Goal: Task Accomplishment & Management: Manage account settings

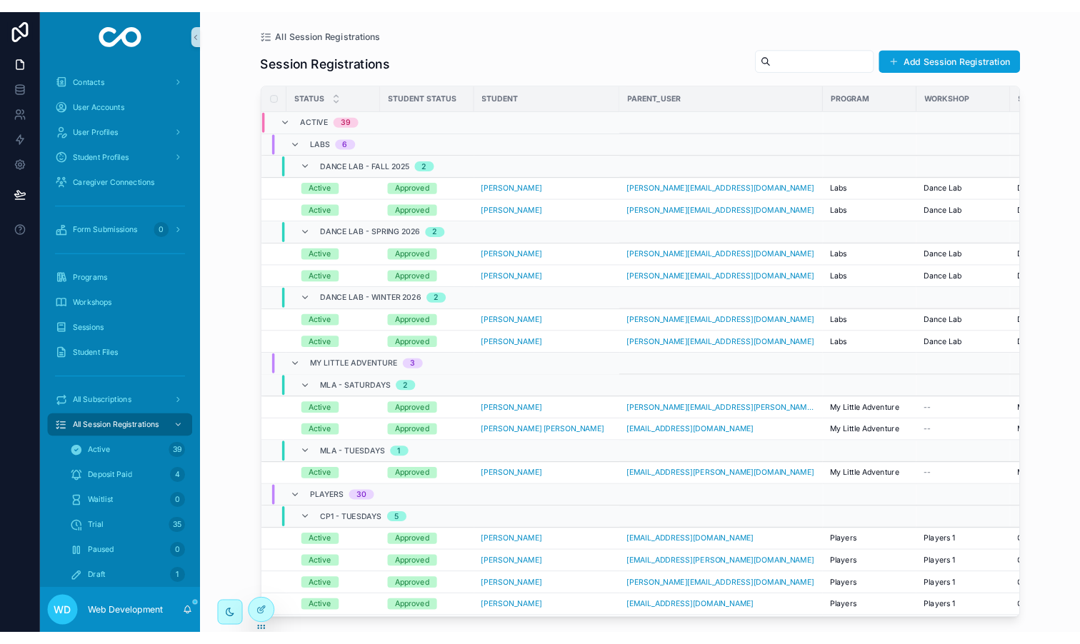
scroll to position [256, 0]
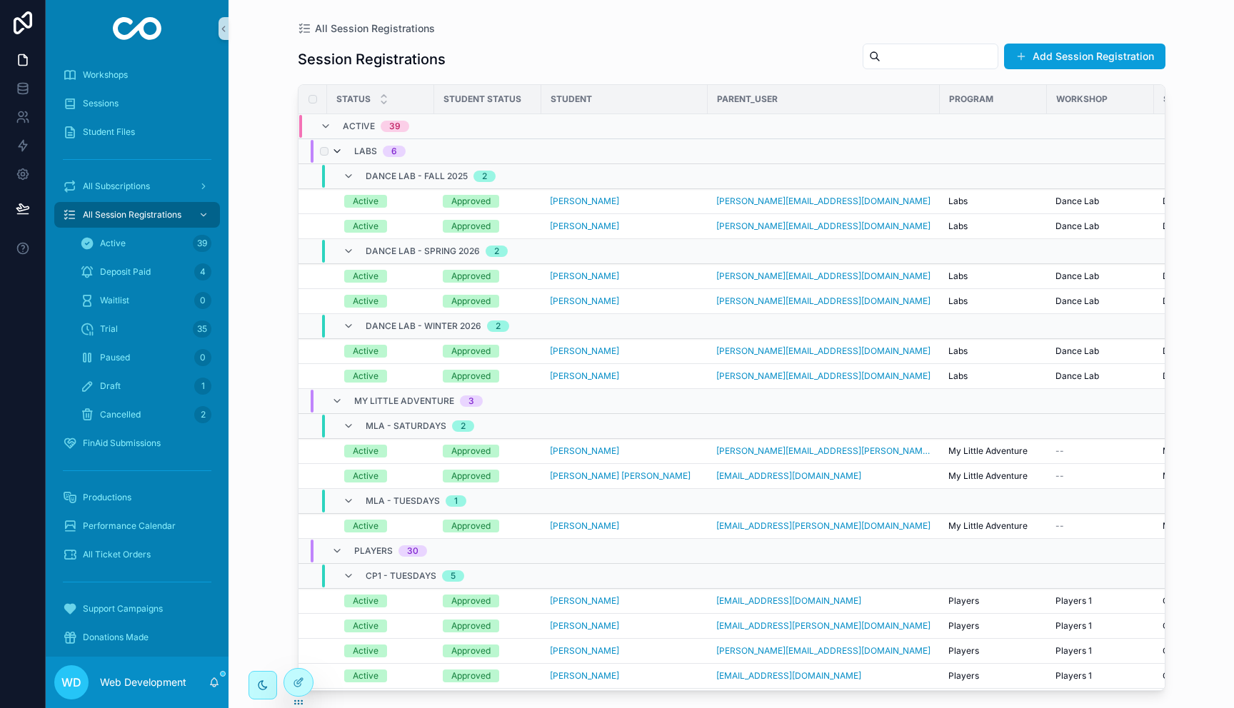
click at [336, 151] on icon "scrollable content" at bounding box center [336, 151] width 11 height 11
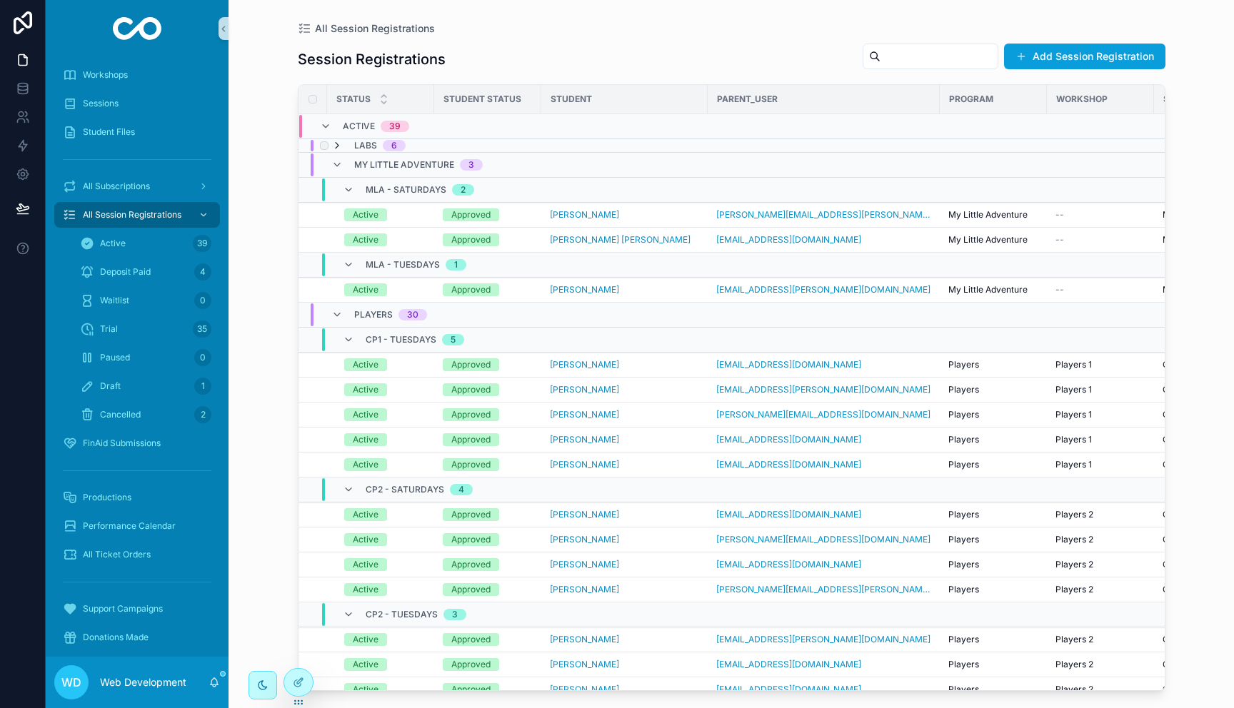
click at [336, 146] on icon "scrollable content" at bounding box center [336, 145] width 11 height 11
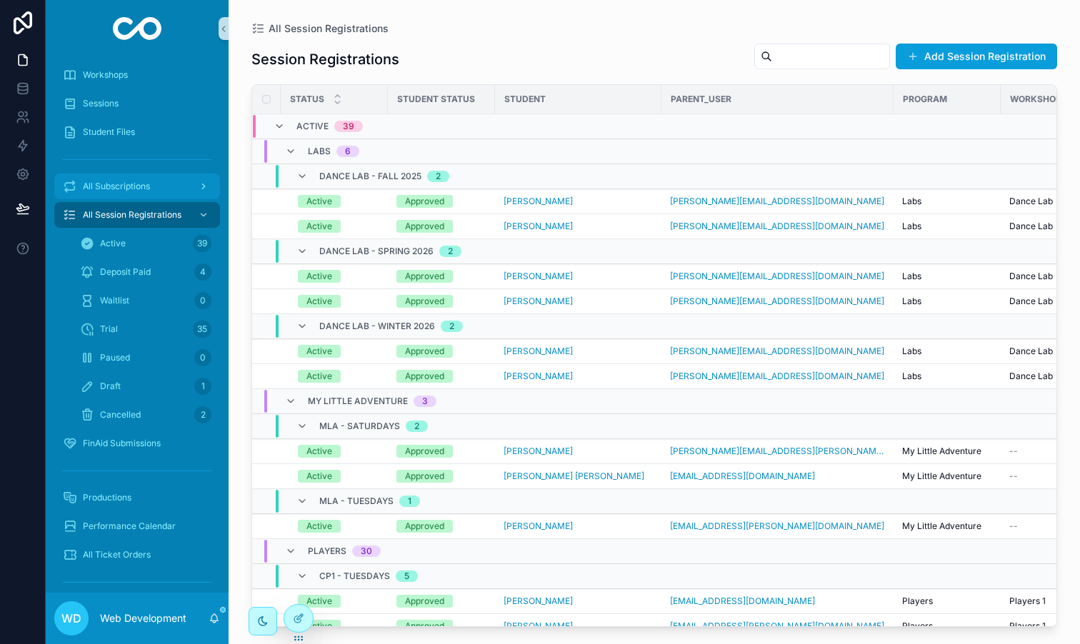
click at [129, 191] on span "All Subscriptions" at bounding box center [116, 186] width 67 height 11
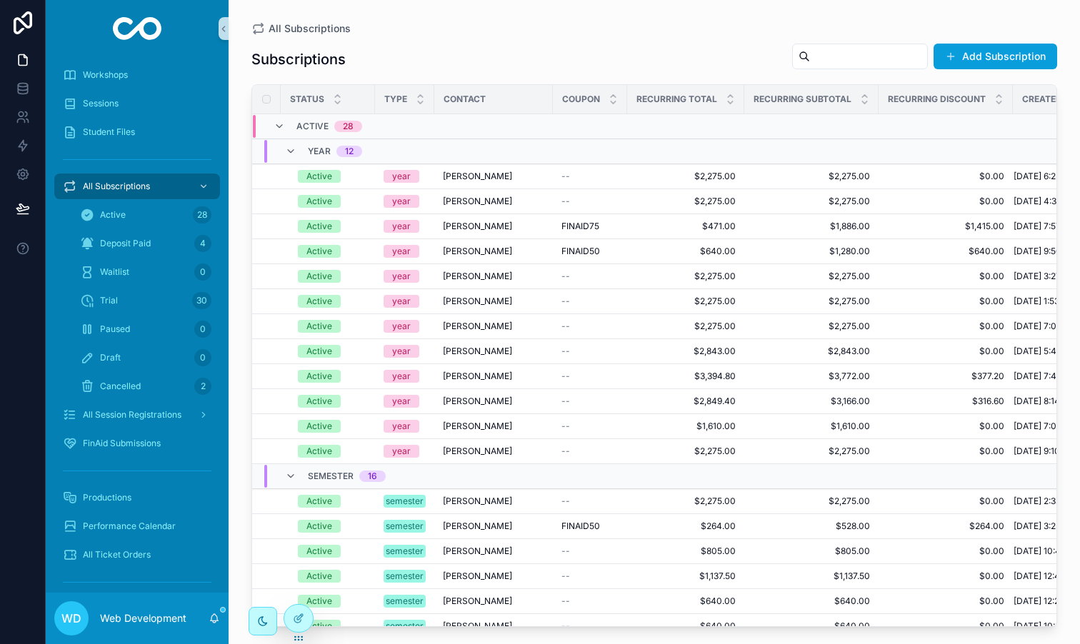
click at [972, 40] on div "Subscriptions Add Subscription Status Type Contact Coupon Recurring Total Recur…" at bounding box center [653, 330] width 805 height 593
click at [972, 52] on button "Add Subscription" at bounding box center [995, 57] width 124 height 26
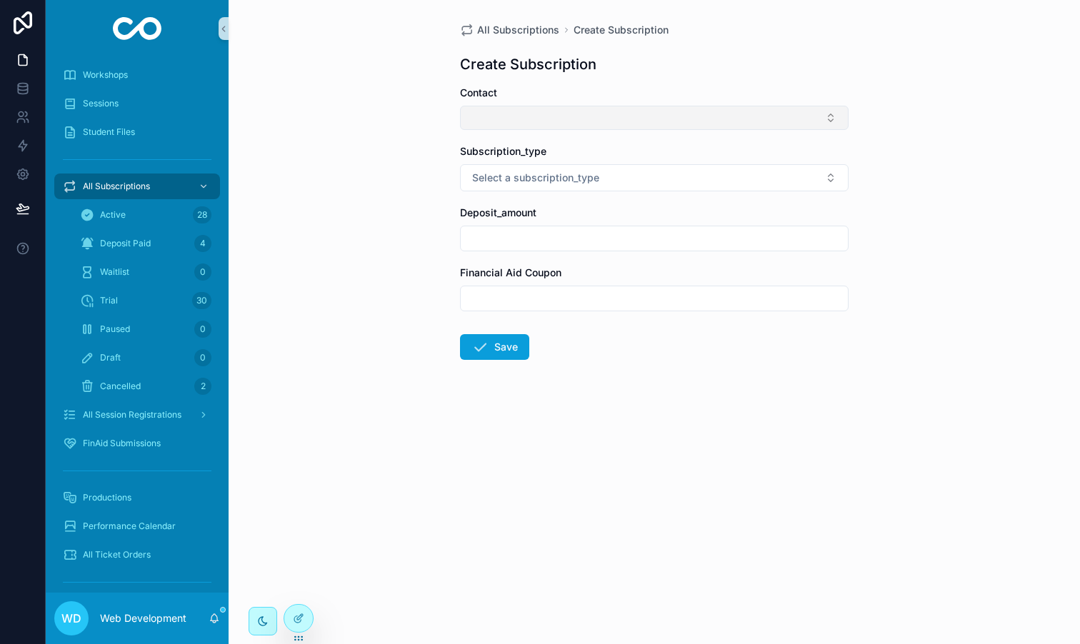
click at [503, 121] on button "Select Button" at bounding box center [654, 118] width 388 height 24
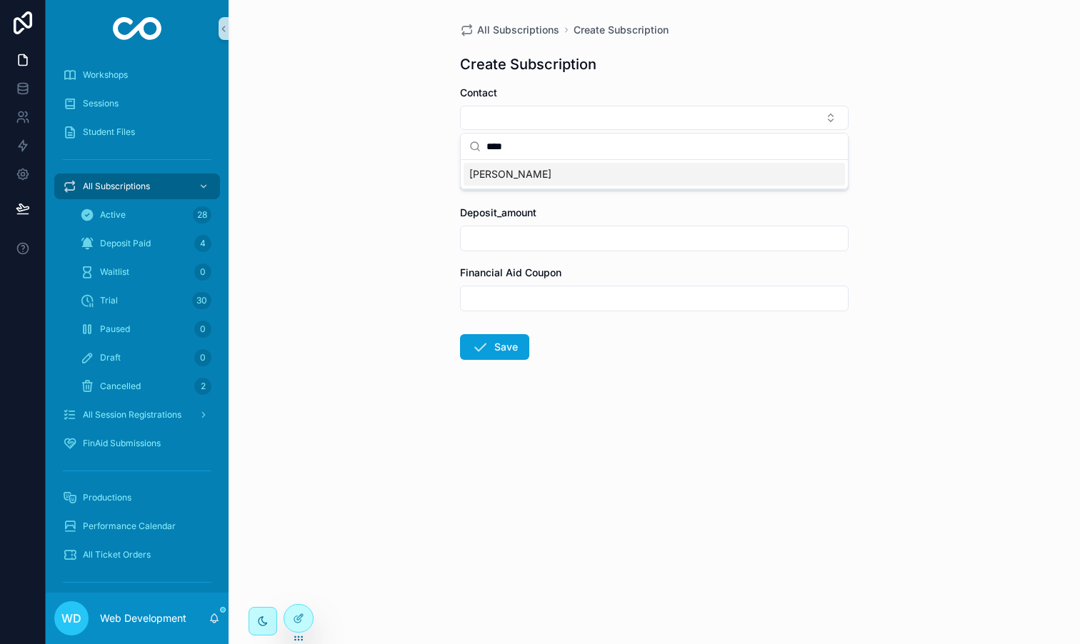
type input "****"
click at [532, 176] on div "[PERSON_NAME]" at bounding box center [653, 174] width 381 height 23
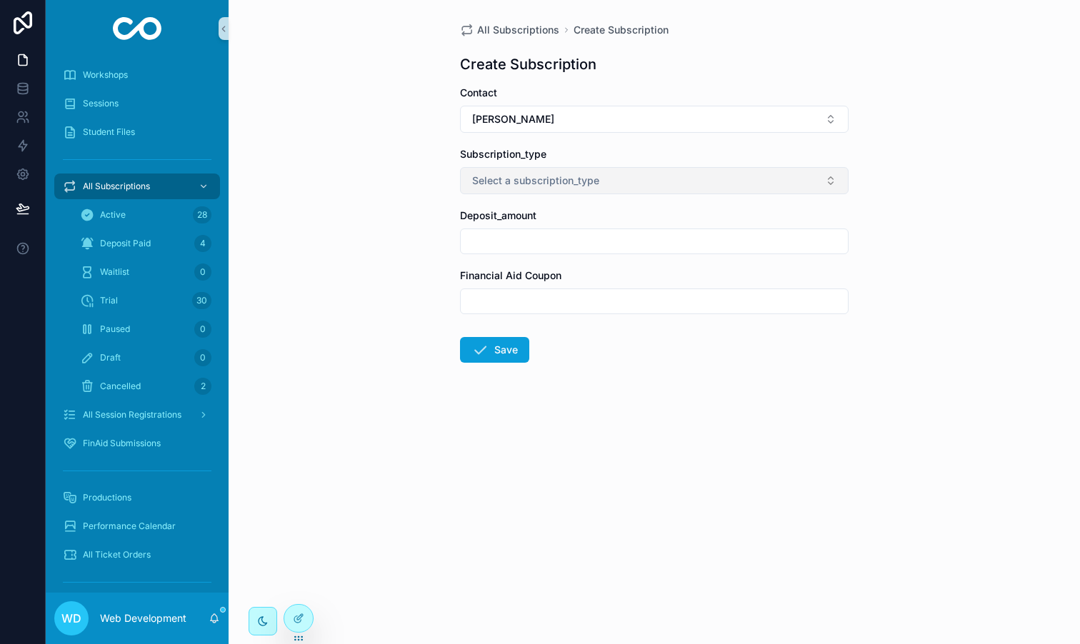
click at [528, 183] on span "Select a subscription_type" at bounding box center [535, 180] width 127 height 14
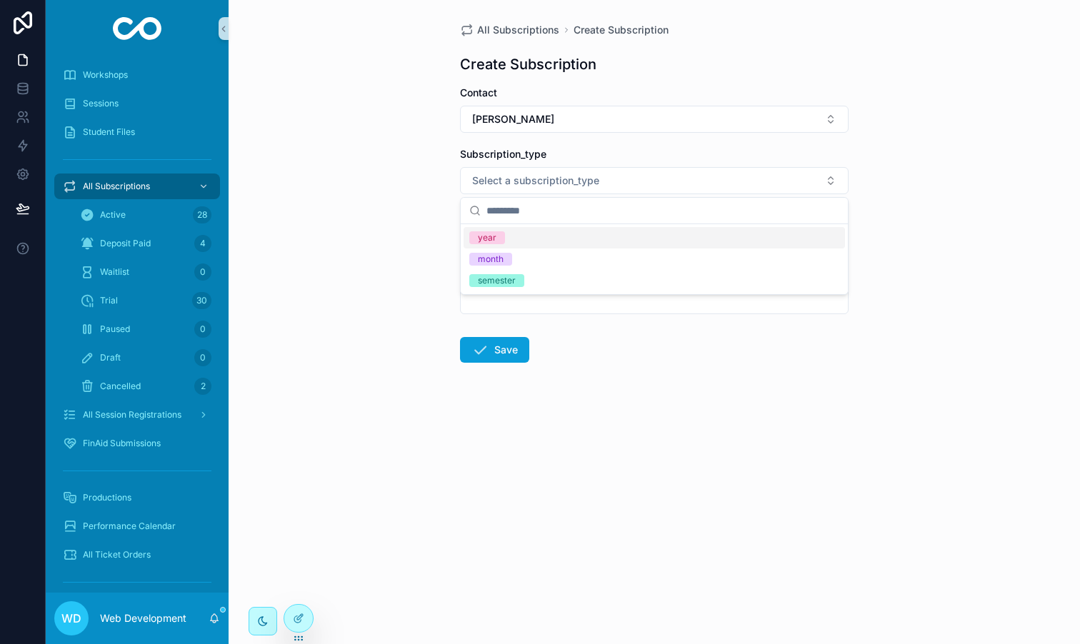
click at [513, 233] on div "year" at bounding box center [653, 237] width 381 height 21
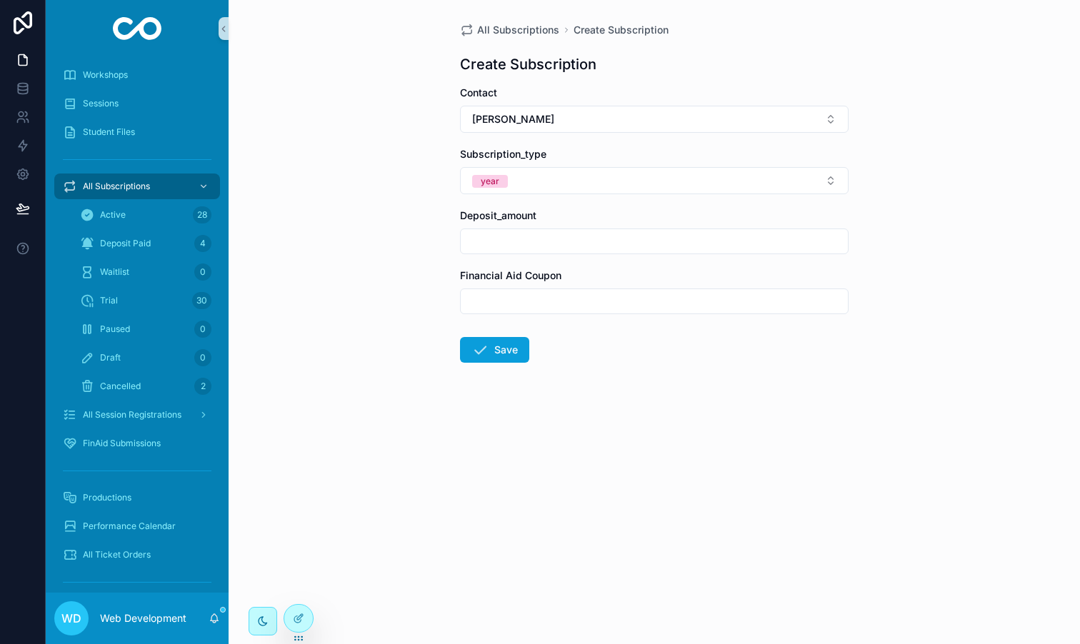
click at [498, 230] on div "scrollable content" at bounding box center [654, 241] width 388 height 26
click at [498, 239] on input "scrollable content" at bounding box center [654, 241] width 387 height 20
type input "***"
click at [419, 289] on div "All Subscriptions Create Subscription Create Subscription Contact [PERSON_NAME]…" at bounding box center [653, 322] width 851 height 644
click at [494, 348] on button "Save" at bounding box center [494, 350] width 69 height 26
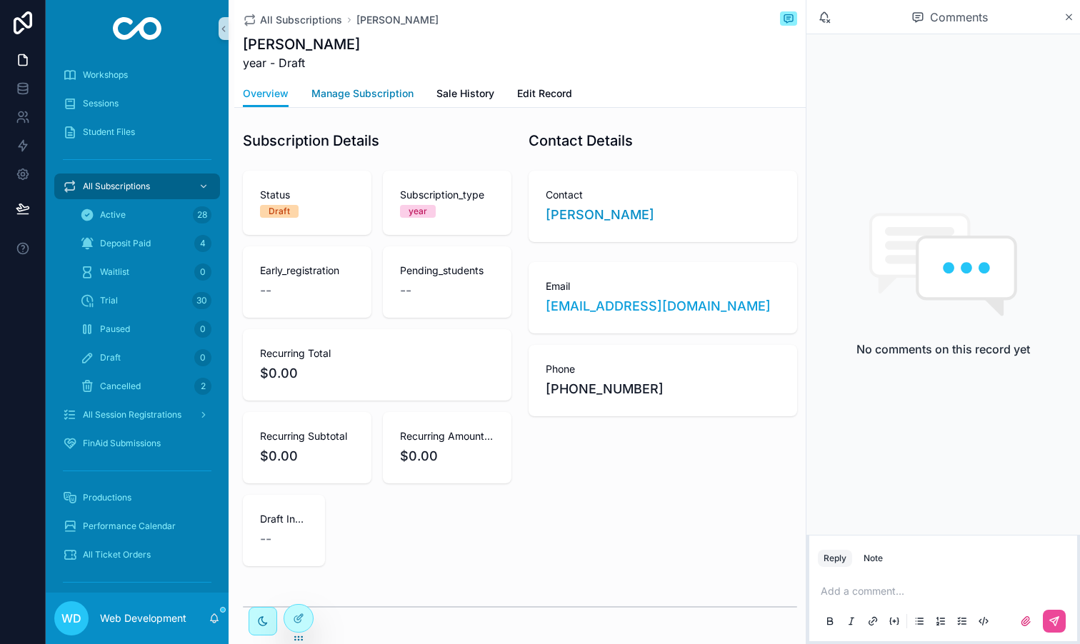
click at [381, 101] on span "Manage Subscription" at bounding box center [362, 93] width 102 height 14
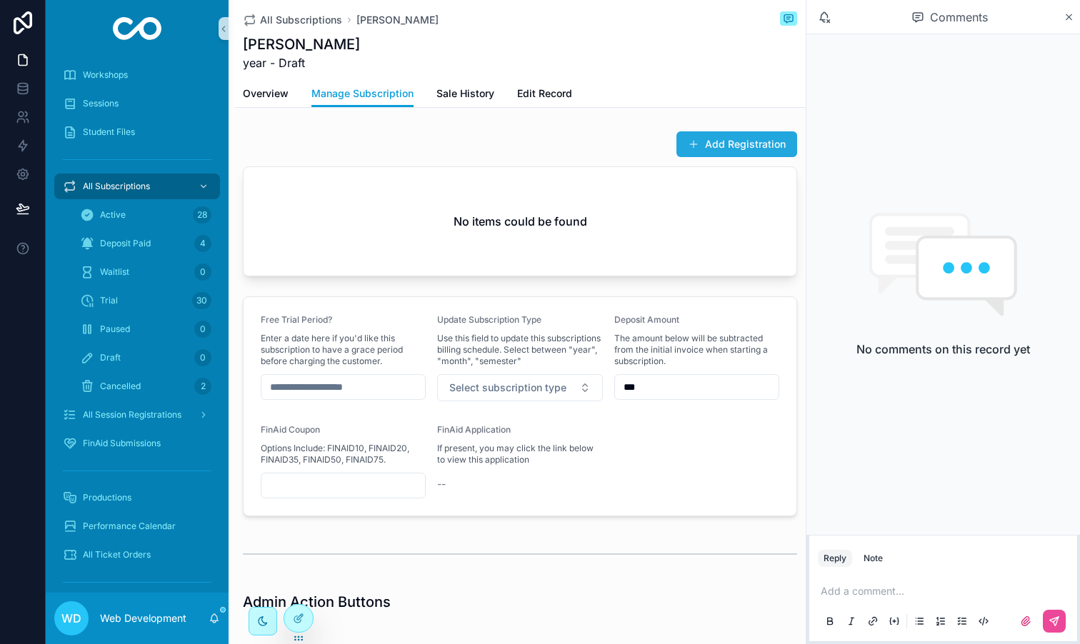
click at [773, 142] on button "Add Registration" at bounding box center [736, 144] width 121 height 26
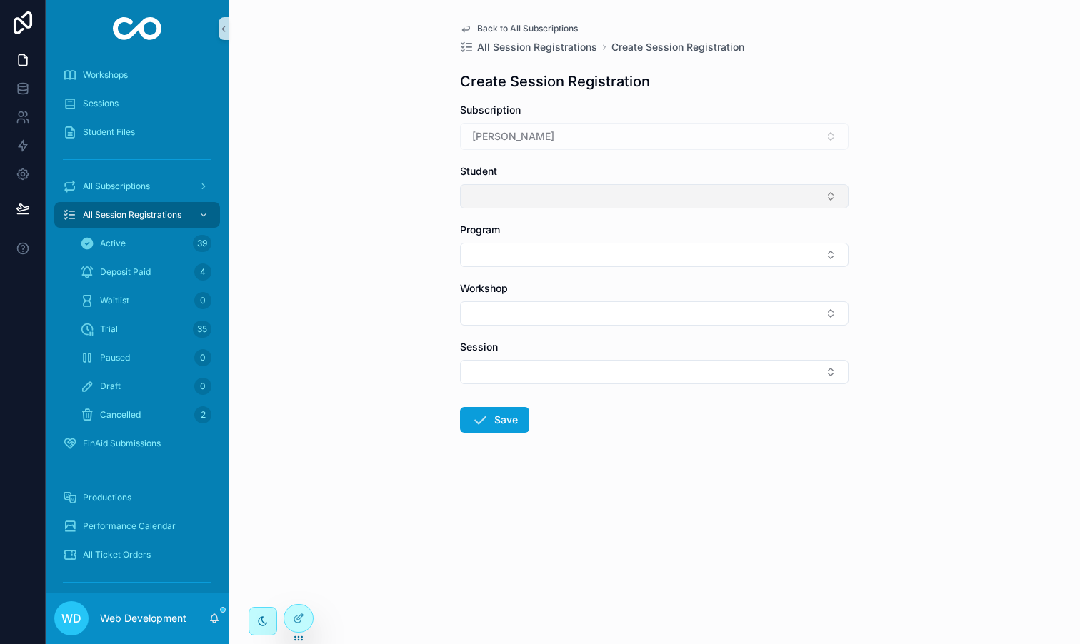
click at [520, 189] on button "Select Button" at bounding box center [654, 196] width 388 height 24
click at [512, 196] on button "Select Button" at bounding box center [654, 196] width 388 height 24
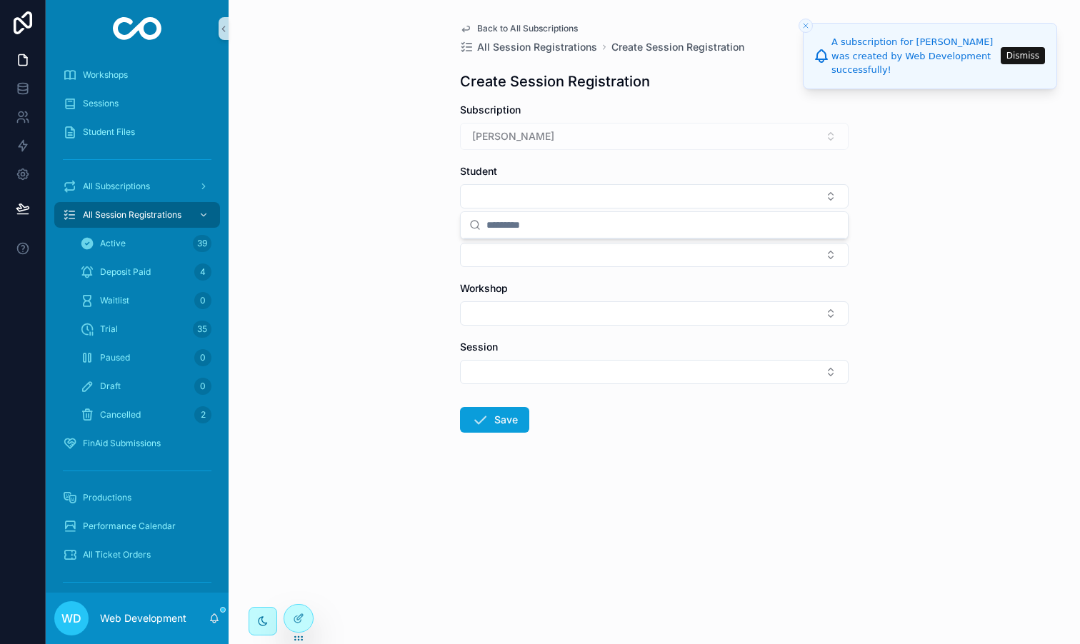
click at [1020, 60] on button "Dismiss" at bounding box center [1022, 55] width 44 height 17
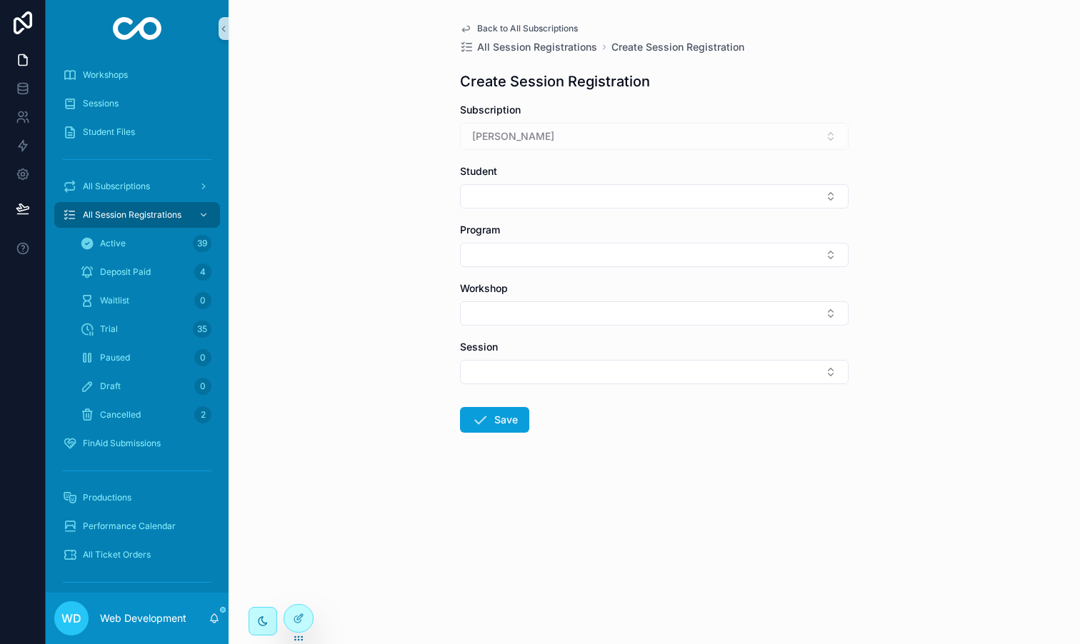
click at [481, 178] on div "Student" at bounding box center [654, 186] width 388 height 44
click at [497, 193] on button "Select Button" at bounding box center [654, 196] width 388 height 24
type input "*"
type input "******"
click at [414, 230] on div "Back to All Subscriptions All Session Registrations Create Session Registration…" at bounding box center [653, 322] width 851 height 644
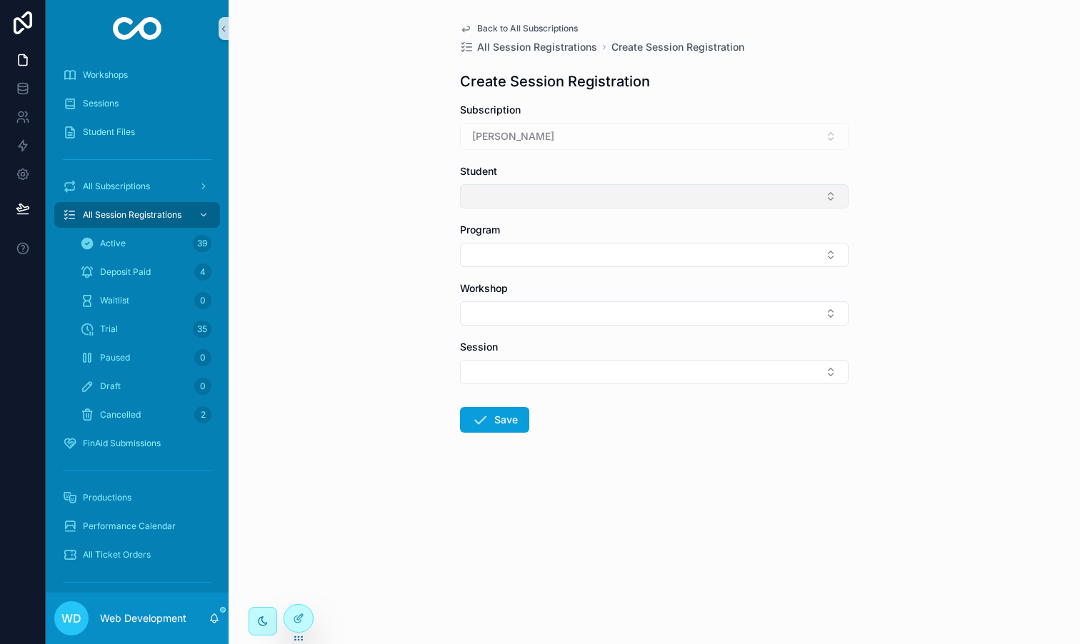
click at [510, 199] on button "Select Button" at bounding box center [654, 196] width 388 height 24
click at [430, 205] on div "Back to All Subscriptions All Session Registrations Create Session Registration…" at bounding box center [653, 322] width 851 height 644
click at [533, 131] on div "[PERSON_NAME]" at bounding box center [654, 136] width 388 height 27
click at [545, 136] on div "[PERSON_NAME]" at bounding box center [654, 136] width 388 height 27
click at [511, 31] on span "Back to All Subscriptions" at bounding box center [527, 28] width 101 height 11
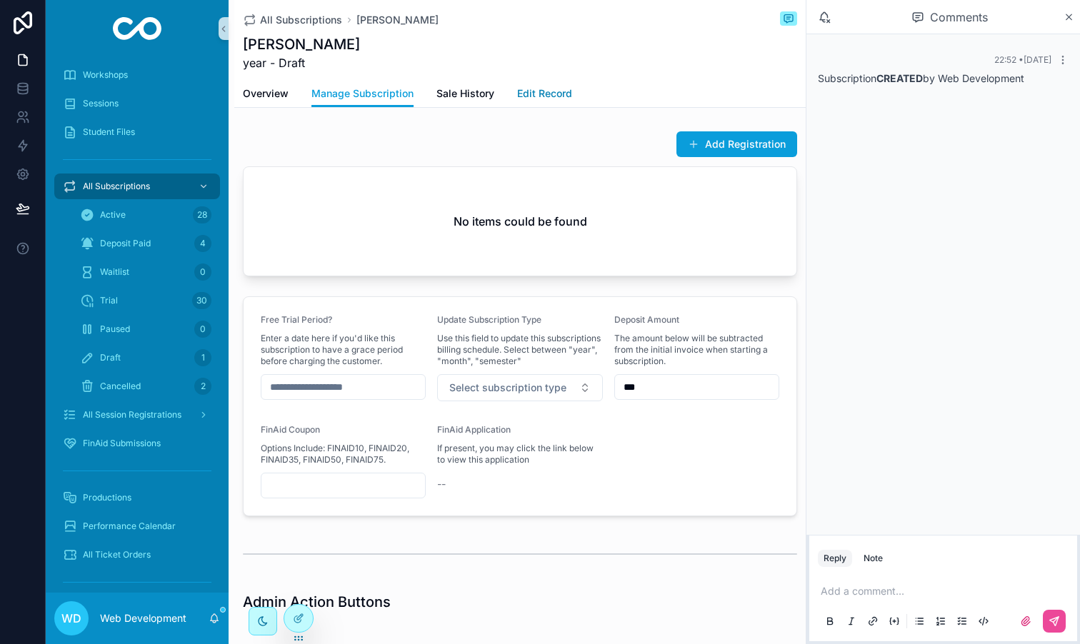
click at [557, 97] on span "Edit Record" at bounding box center [544, 93] width 55 height 14
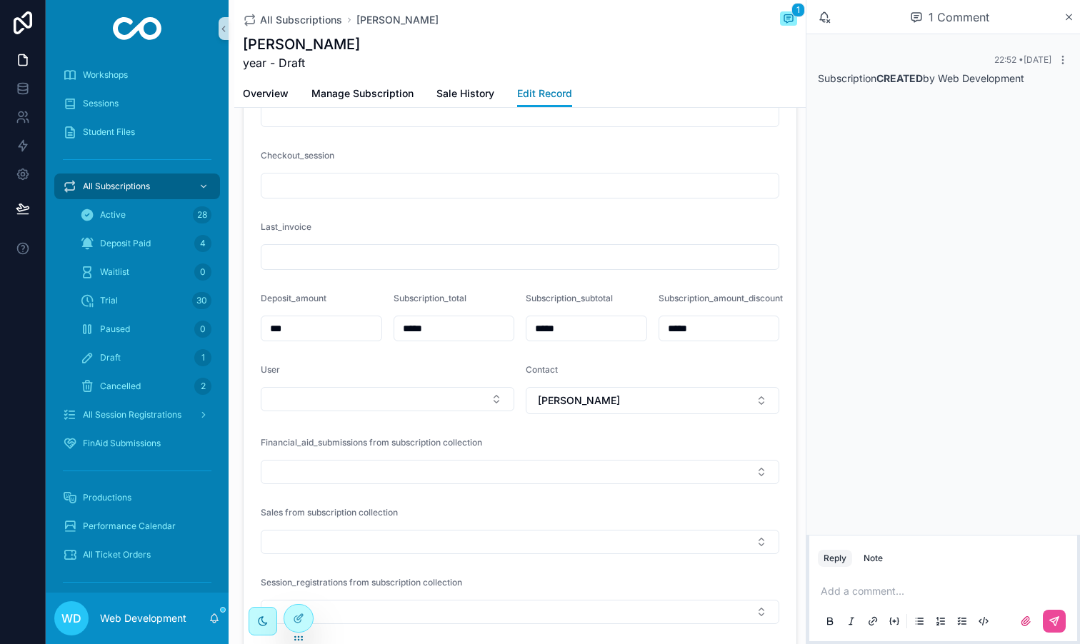
scroll to position [688, 0]
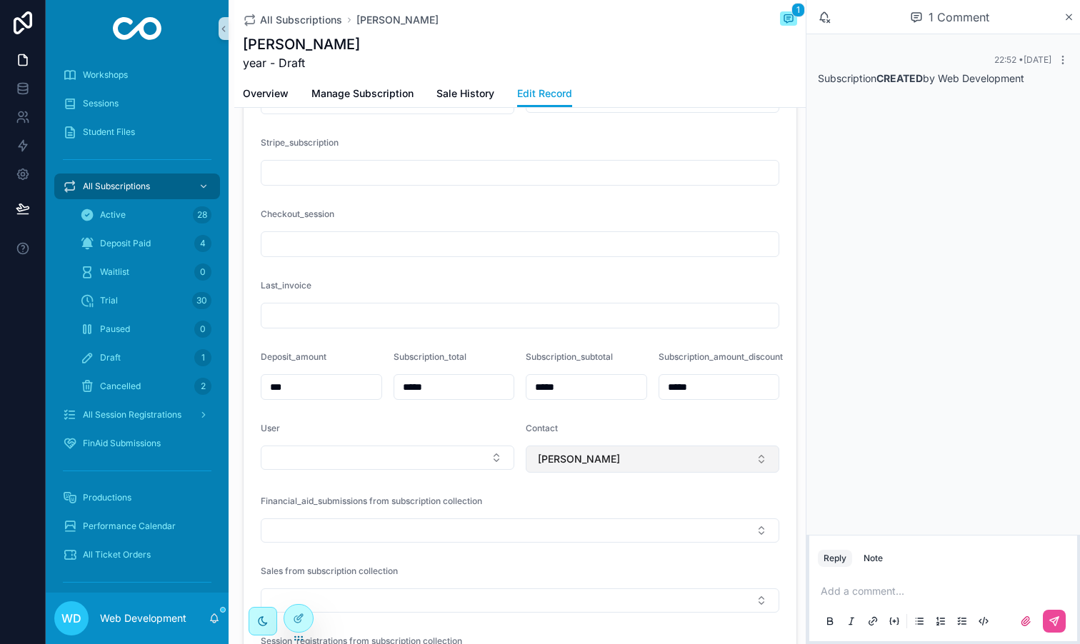
click at [549, 453] on span "[PERSON_NAME]" at bounding box center [579, 459] width 82 height 14
type input "****"
click at [598, 523] on div "[PERSON_NAME]" at bounding box center [652, 516] width 246 height 23
click at [579, 459] on button "Select Button" at bounding box center [651, 458] width 253 height 24
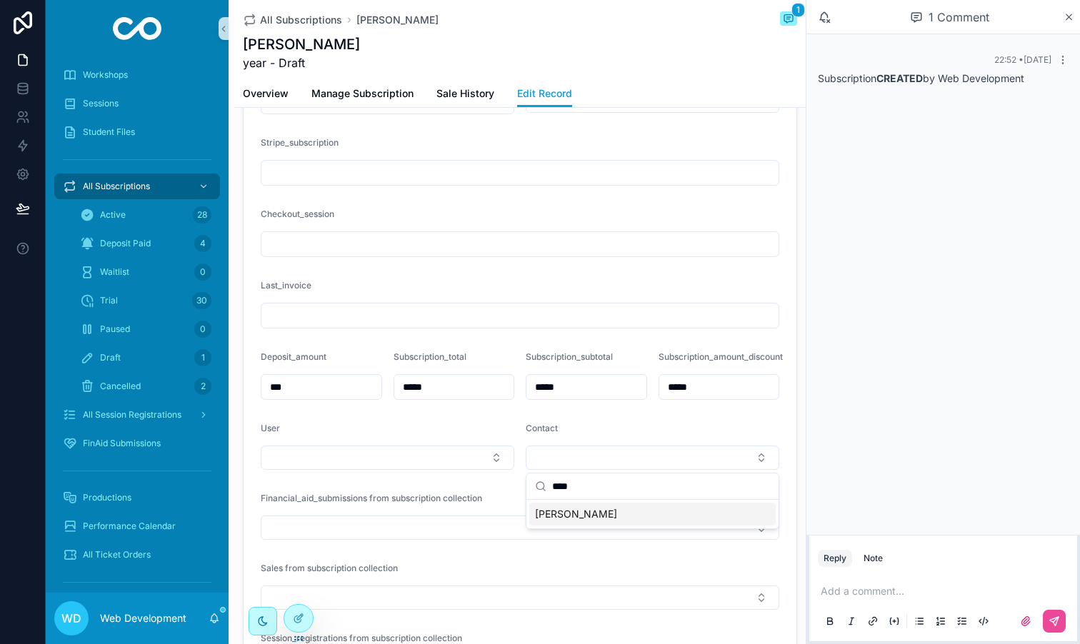
type input "****"
click at [575, 510] on span "[PERSON_NAME]" at bounding box center [576, 514] width 82 height 14
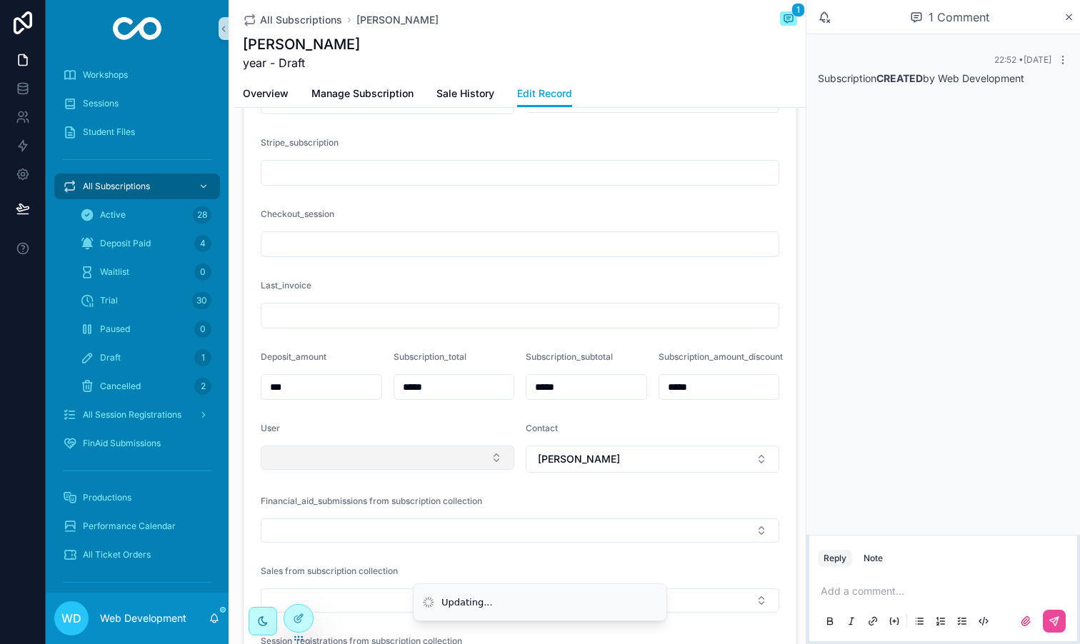
click at [459, 456] on button "Select Button" at bounding box center [387, 458] width 253 height 24
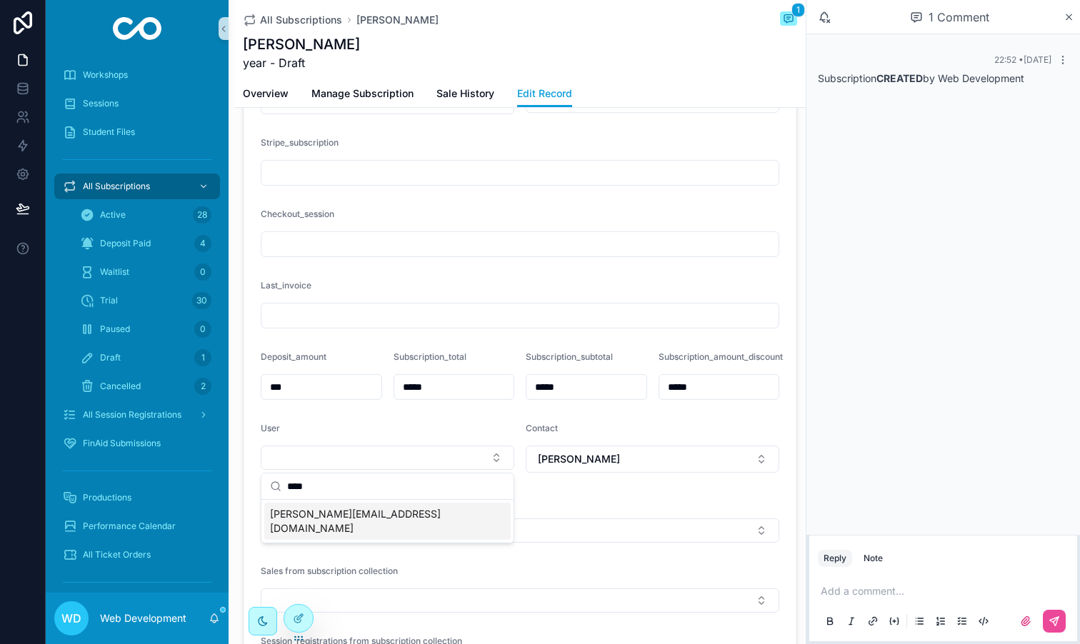
type input "****"
click at [360, 513] on span "[PERSON_NAME][EMAIL_ADDRESS][DOMAIN_NAME]" at bounding box center [379, 521] width 218 height 29
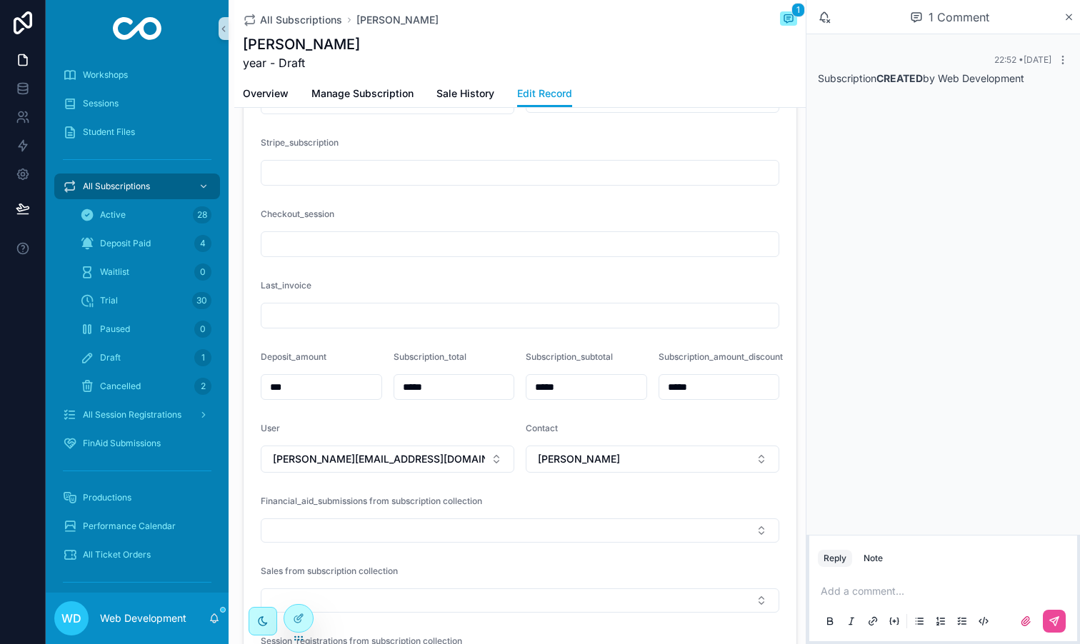
click at [500, 419] on form "**********" at bounding box center [519, 186] width 553 height 1486
click at [270, 96] on span "Overview" at bounding box center [266, 93] width 46 height 14
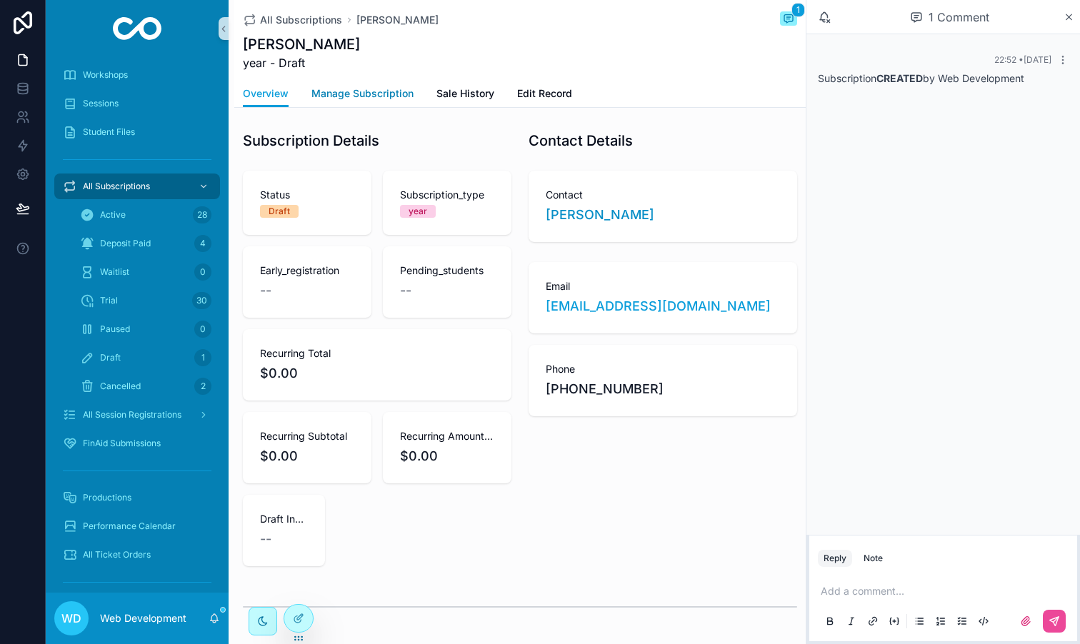
click at [373, 91] on span "Manage Subscription" at bounding box center [362, 93] width 102 height 14
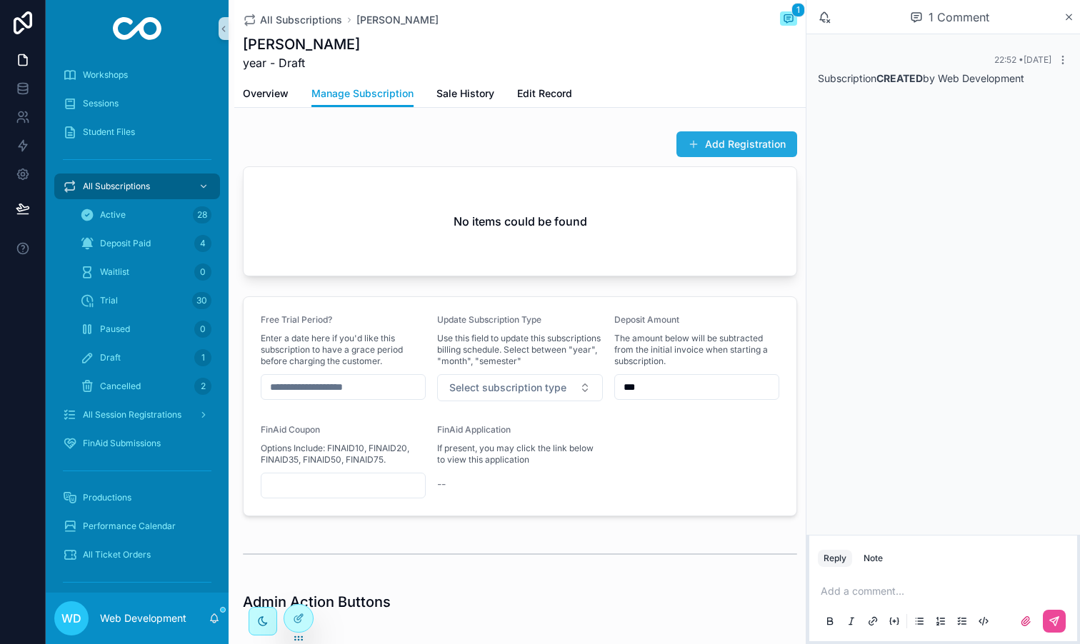
click at [755, 141] on button "Add Registration" at bounding box center [736, 144] width 121 height 26
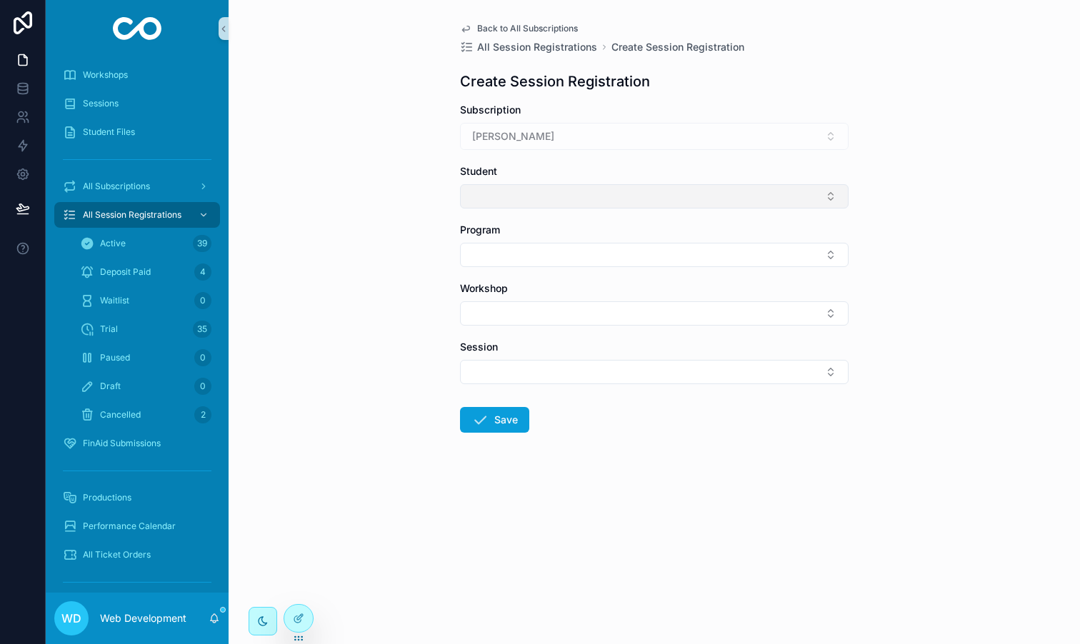
click at [526, 191] on button "Select Button" at bounding box center [654, 196] width 388 height 24
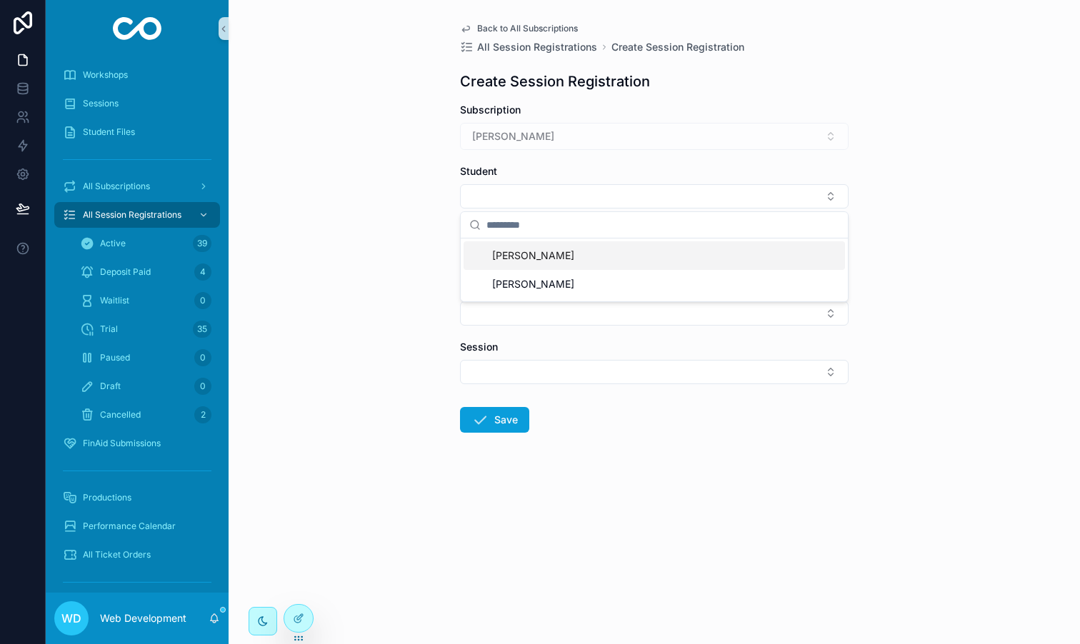
click at [531, 258] on span "[PERSON_NAME]" at bounding box center [533, 255] width 82 height 14
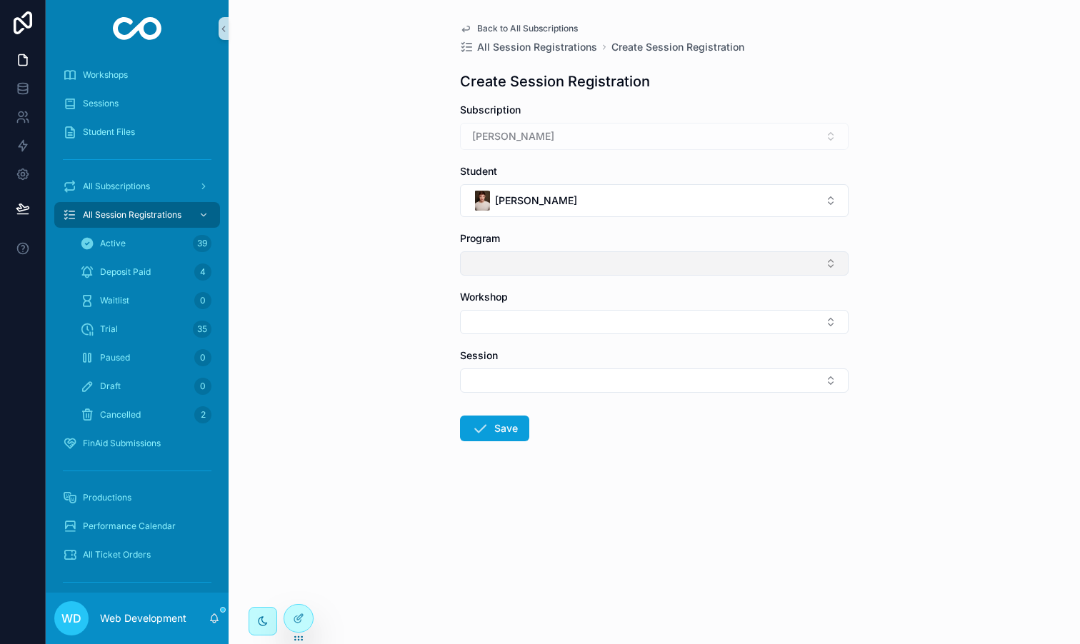
click at [504, 264] on button "Select Button" at bounding box center [654, 263] width 388 height 24
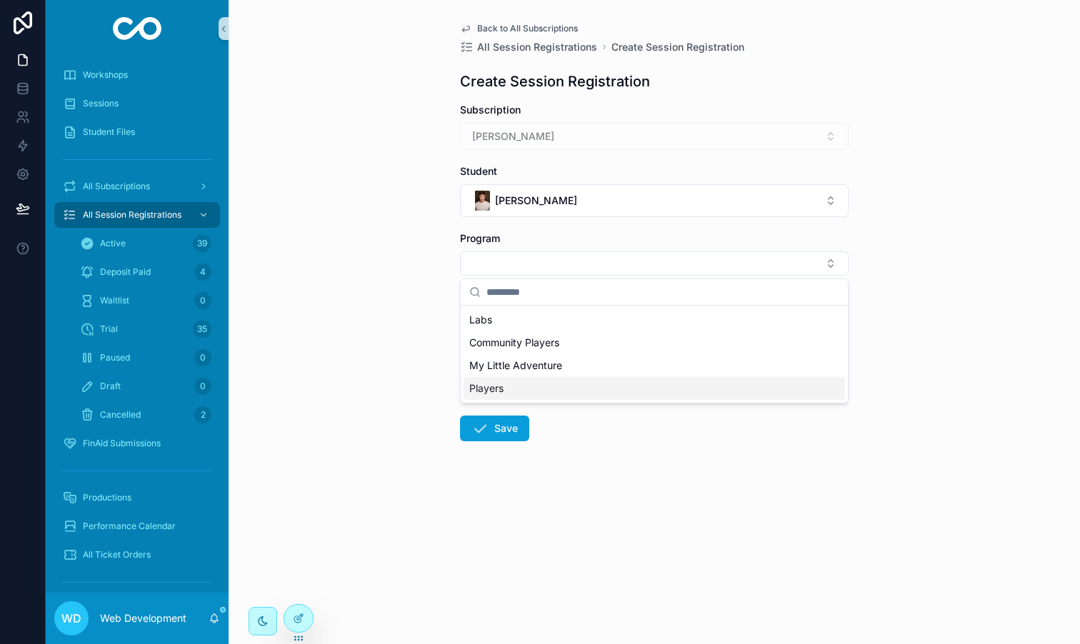
click at [518, 389] on div "Players" at bounding box center [653, 388] width 381 height 23
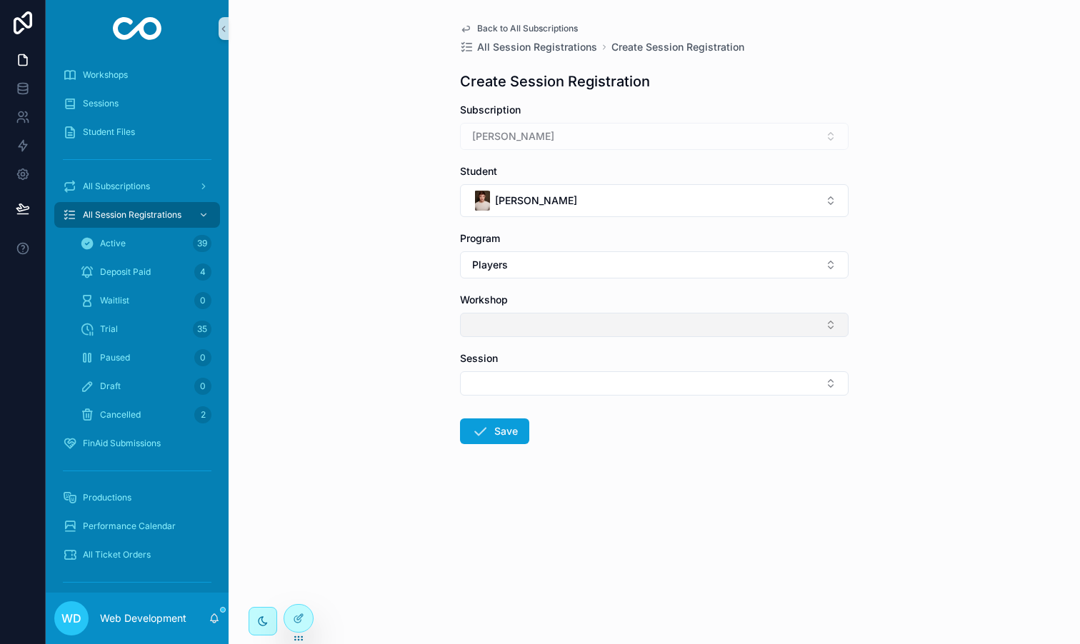
click at [510, 328] on button "Select Button" at bounding box center [654, 325] width 388 height 24
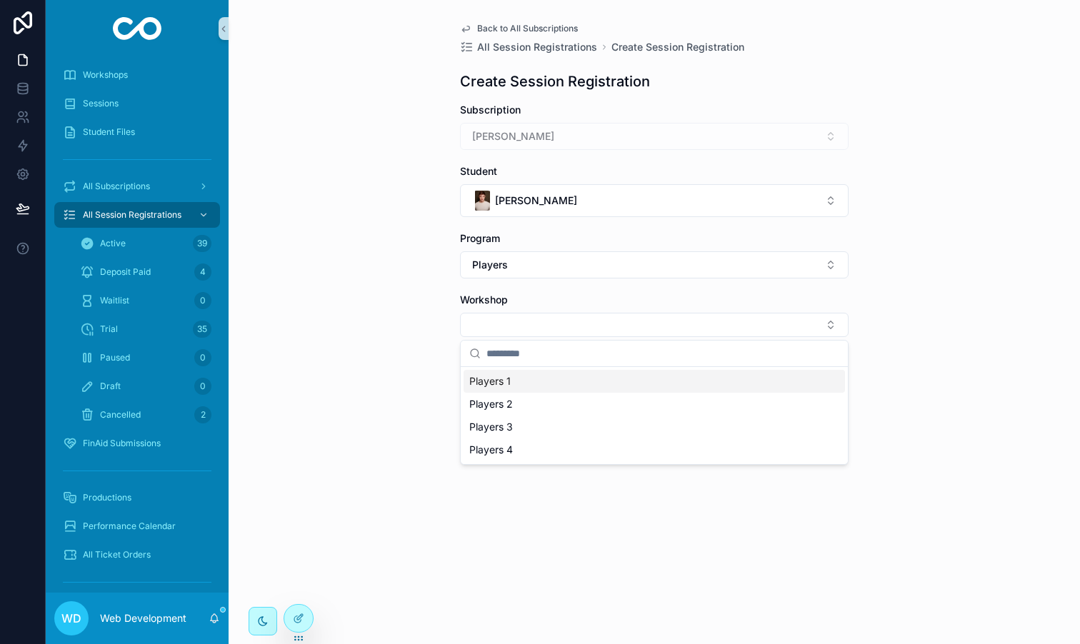
click at [518, 377] on div "Players 1" at bounding box center [653, 381] width 381 height 23
click at [518, 388] on button "Select Button" at bounding box center [654, 386] width 388 height 24
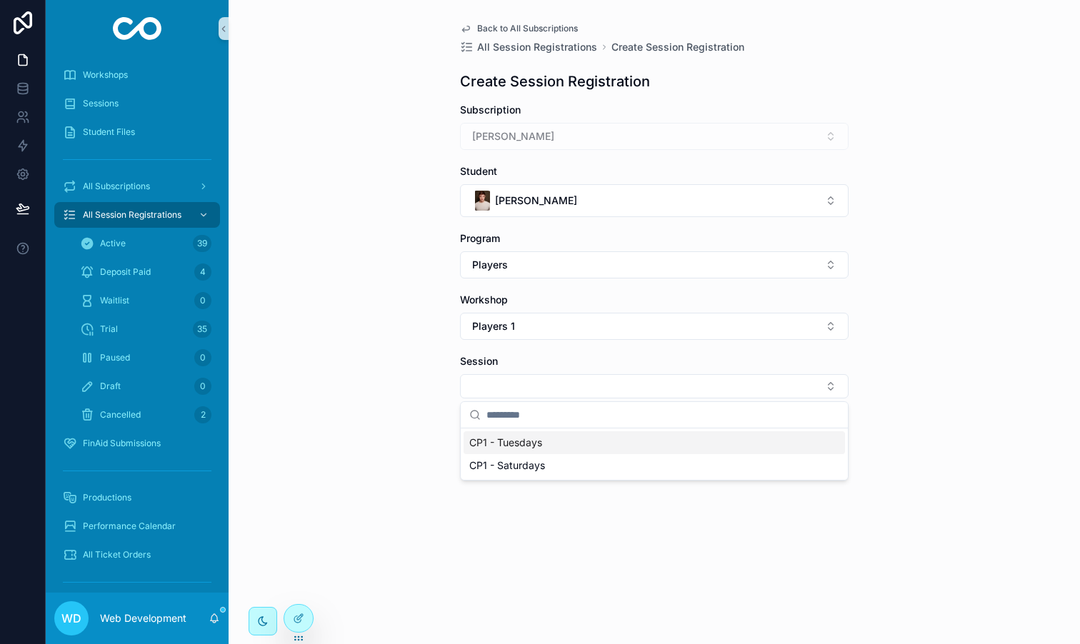
click at [523, 446] on span "CP1 - Tuesdays" at bounding box center [505, 443] width 73 height 14
click at [504, 438] on button "Save" at bounding box center [494, 437] width 69 height 26
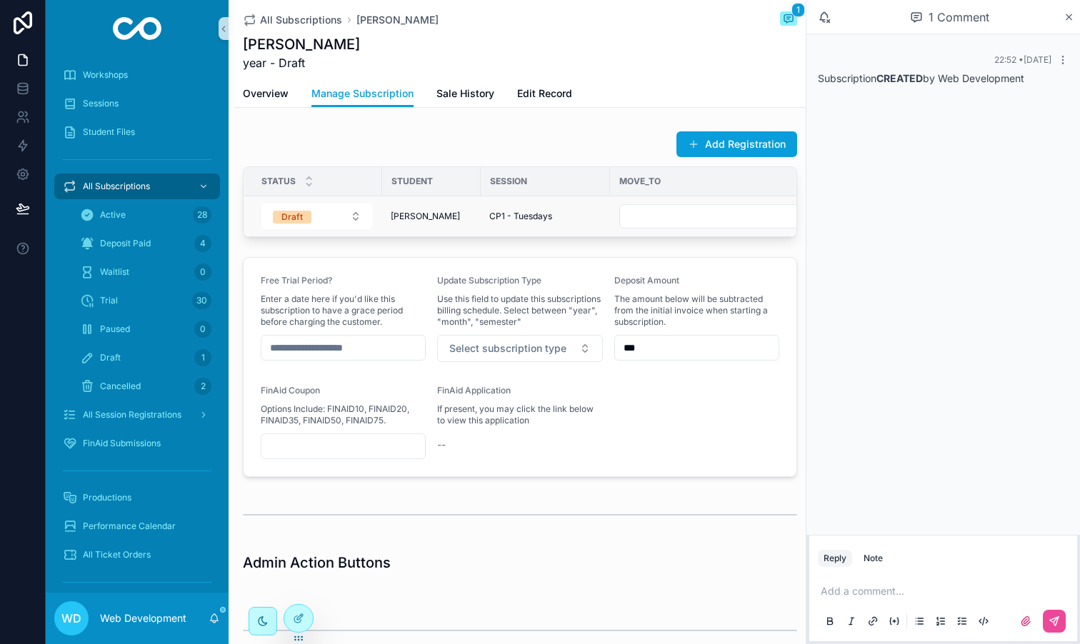
click at [417, 203] on td "[PERSON_NAME]" at bounding box center [431, 216] width 99 height 41
click at [465, 216] on div "[PERSON_NAME]" at bounding box center [431, 216] width 81 height 11
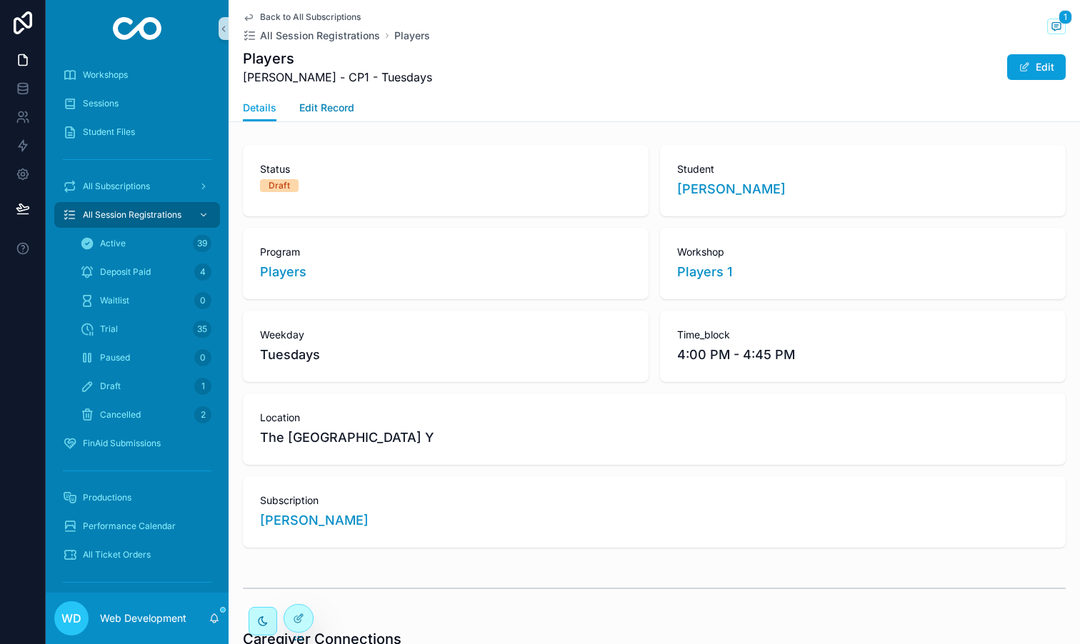
click at [311, 99] on link "Edit Record" at bounding box center [326, 109] width 55 height 29
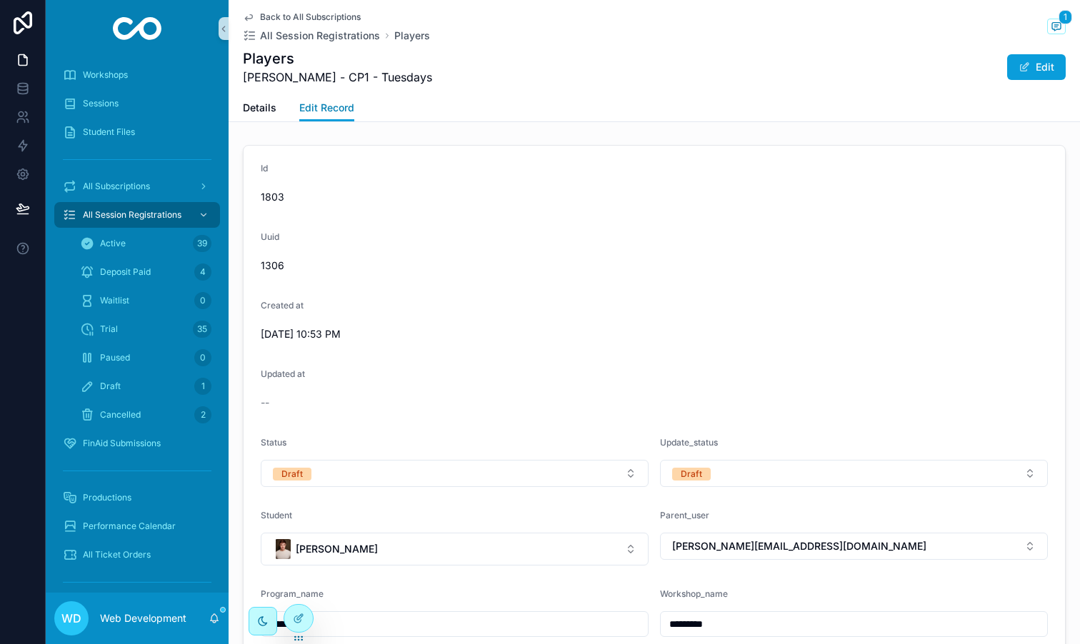
scroll to position [167, 0]
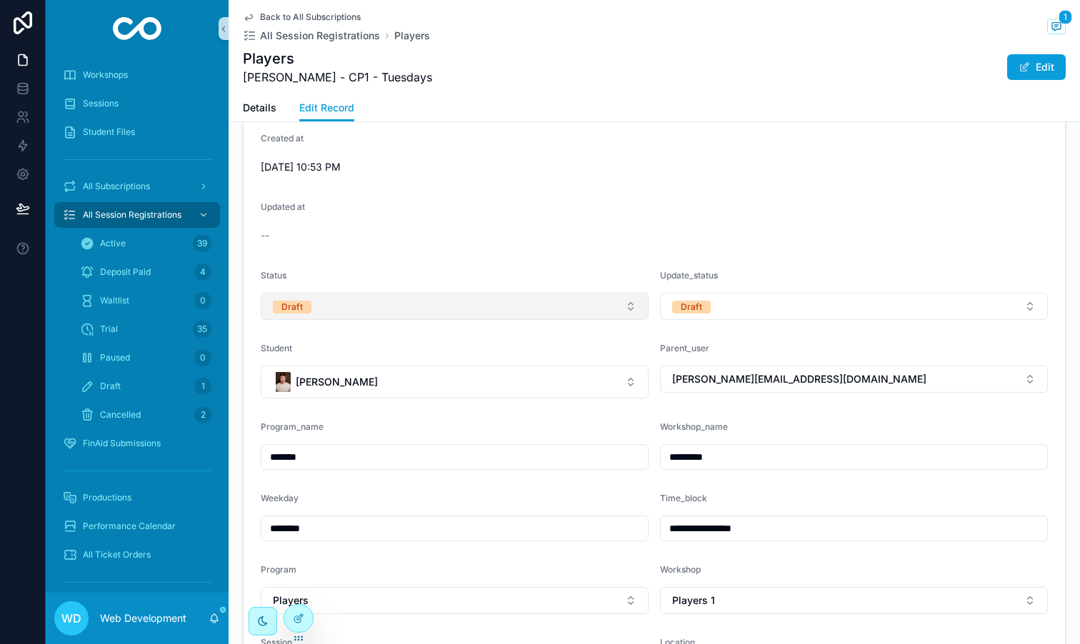
click at [394, 311] on button "Draft" at bounding box center [455, 306] width 388 height 27
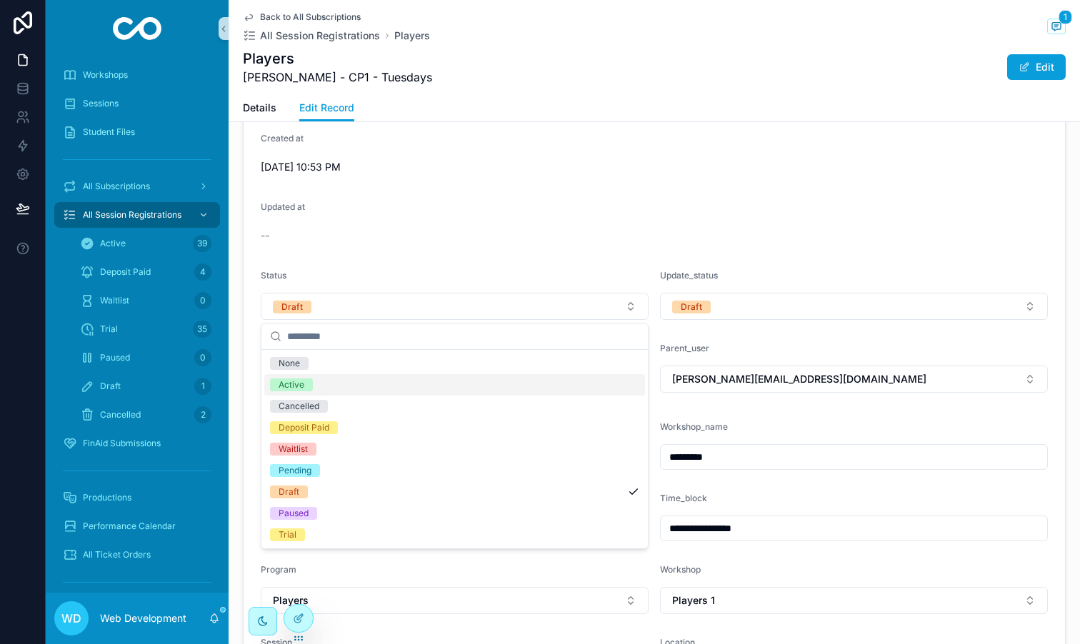
click at [353, 391] on div "Active" at bounding box center [454, 384] width 381 height 21
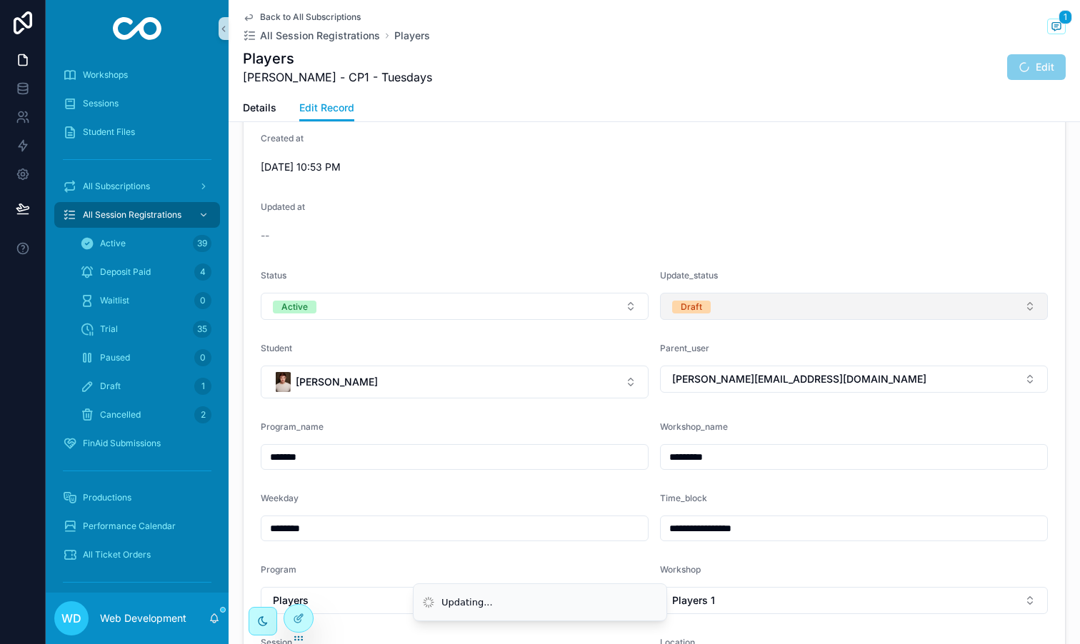
click at [790, 307] on button "Draft" at bounding box center [854, 306] width 388 height 27
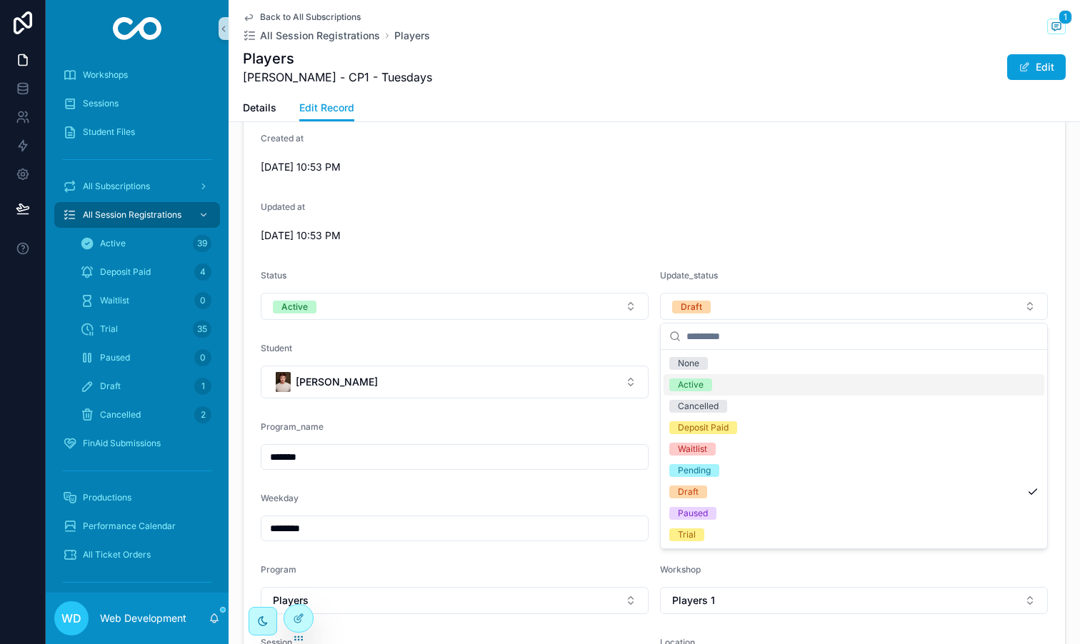
click at [701, 386] on div "Active" at bounding box center [691, 384] width 26 height 13
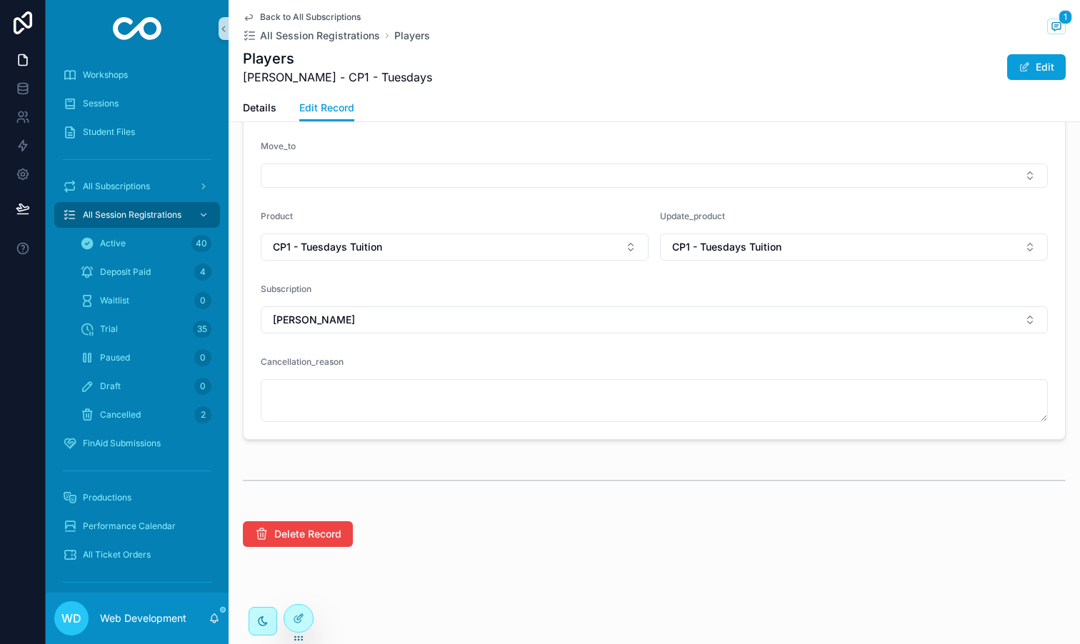
scroll to position [0, 0]
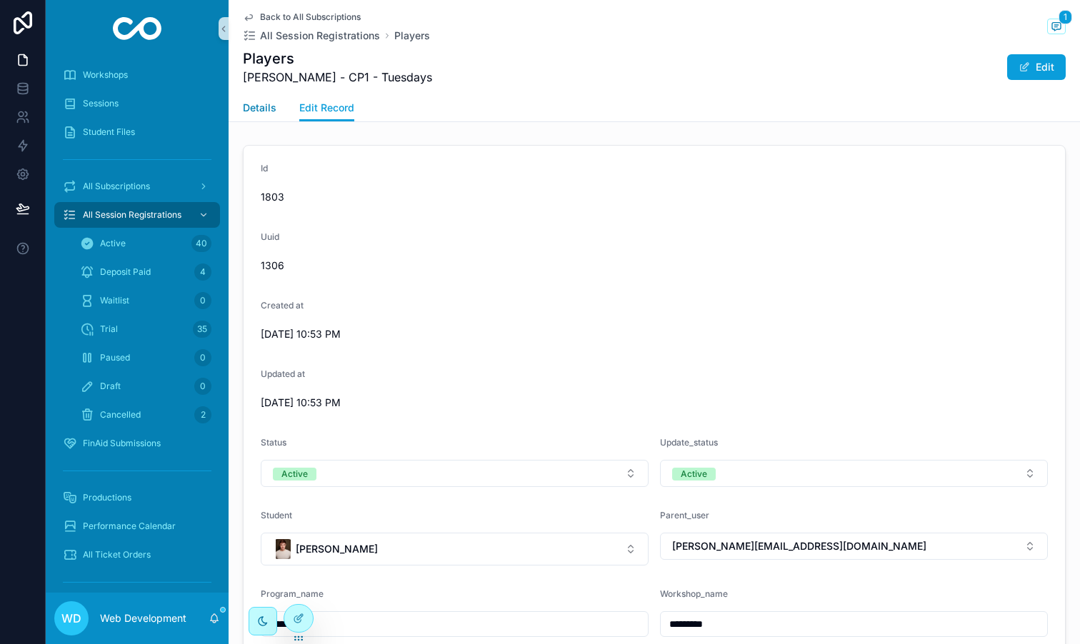
click at [263, 108] on span "Details" at bounding box center [260, 108] width 34 height 14
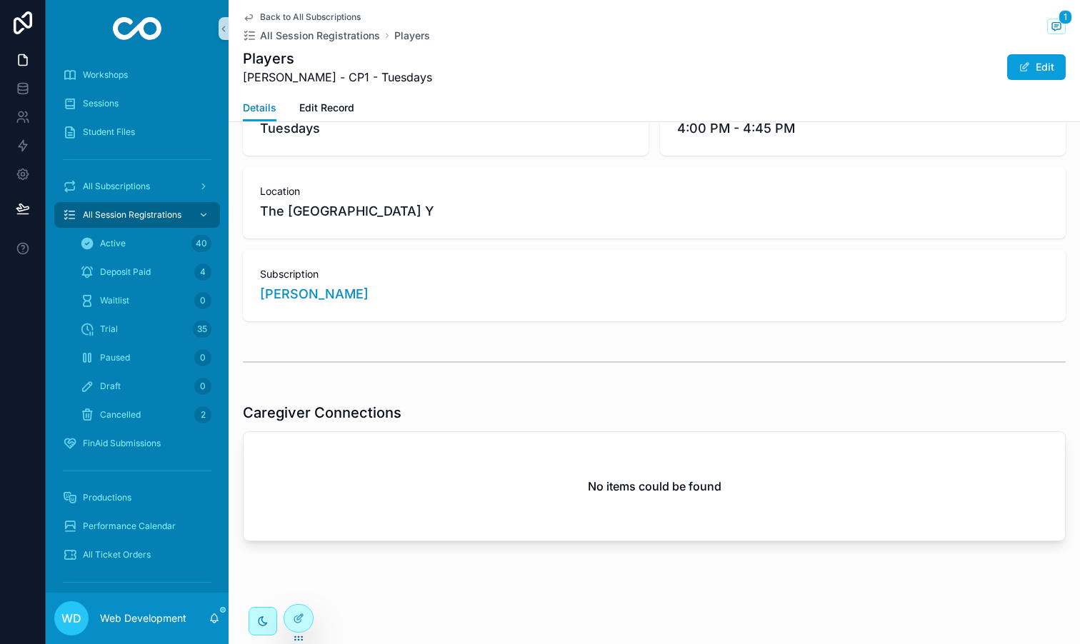
scroll to position [243, 0]
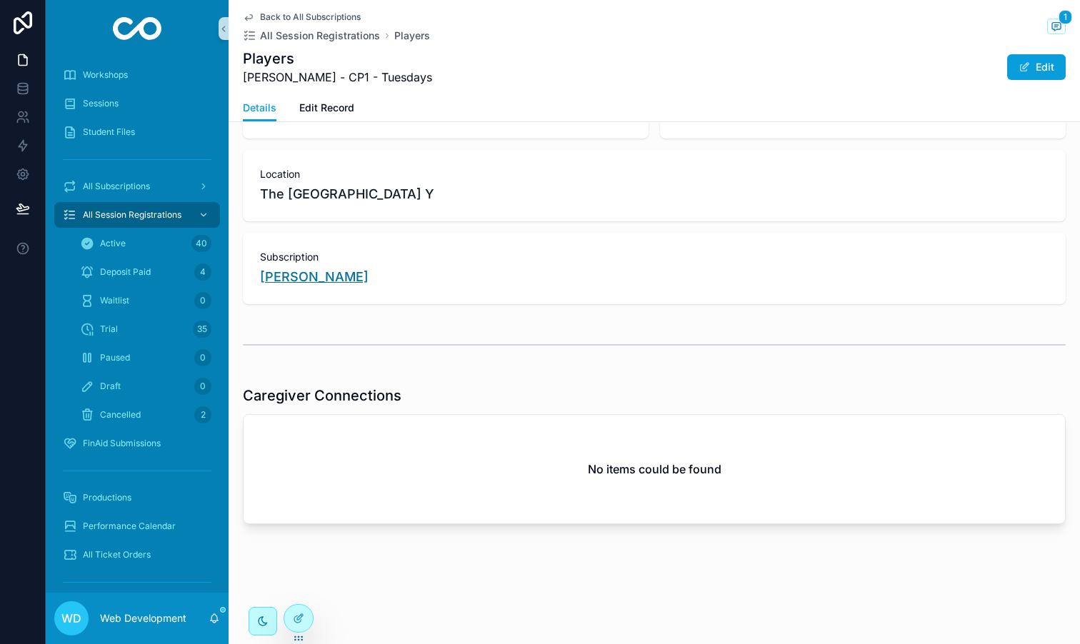
click at [306, 273] on span "[PERSON_NAME]" at bounding box center [314, 277] width 109 height 20
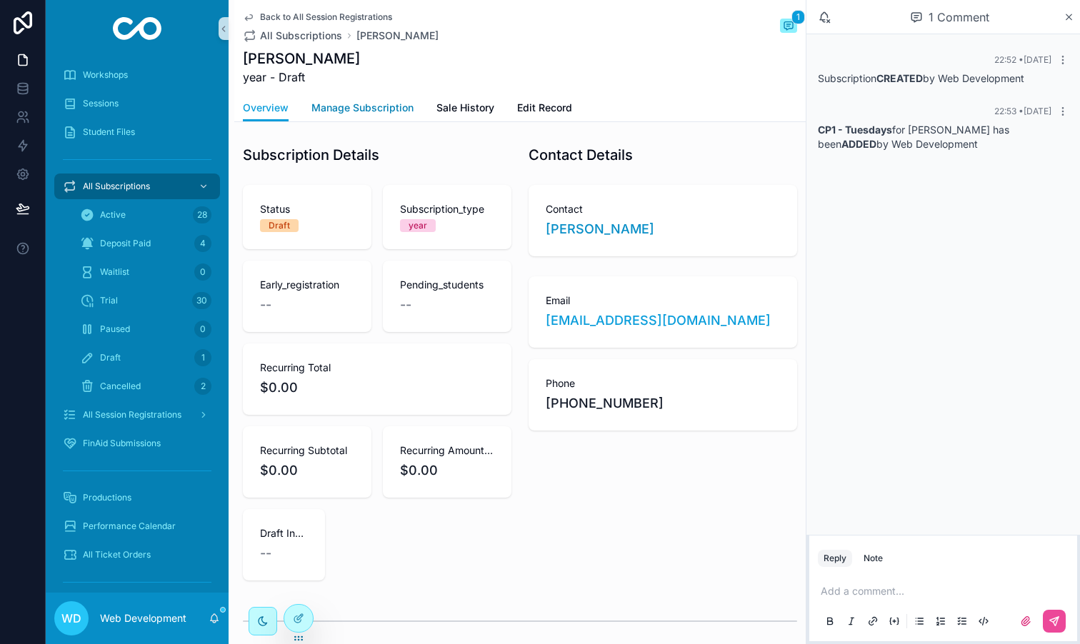
click at [375, 110] on span "Manage Subscription" at bounding box center [362, 108] width 102 height 14
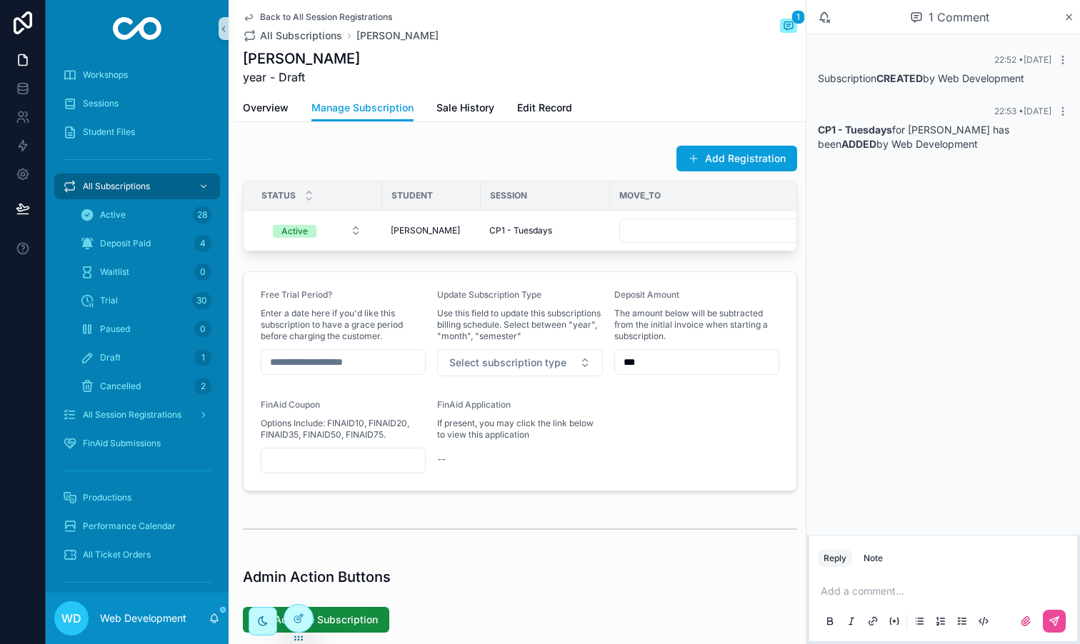
click at [573, 93] on div "Back to All Session Registrations All Subscriptions [PERSON_NAME] 1 [PERSON_NAM…" at bounding box center [520, 47] width 554 height 94
click at [555, 101] on span "Edit Record" at bounding box center [544, 108] width 55 height 14
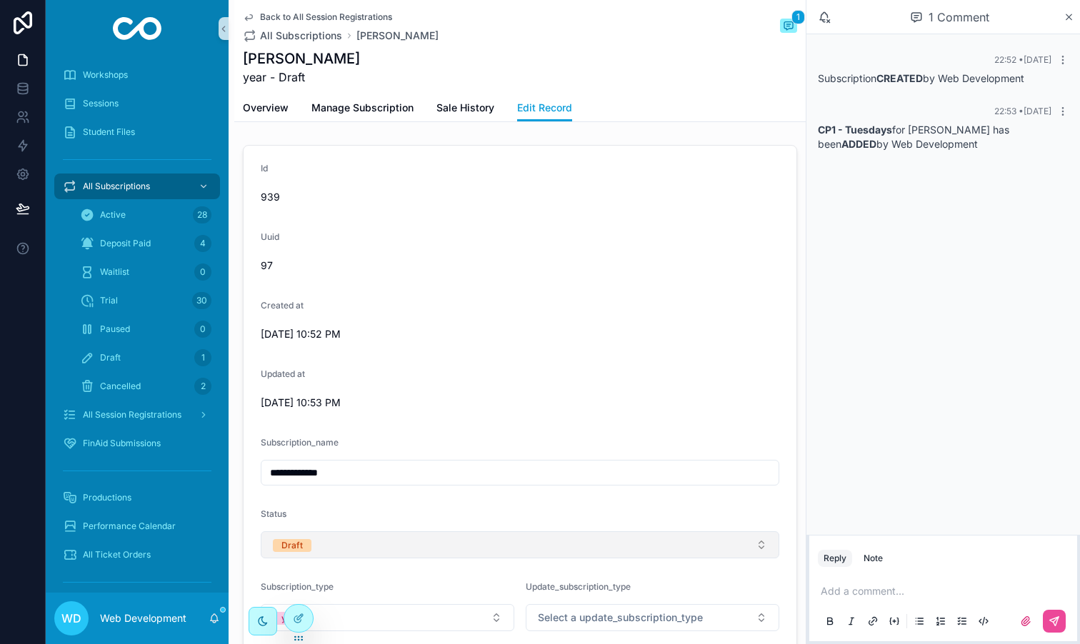
click at [306, 545] on span "Draft" at bounding box center [292, 545] width 39 height 13
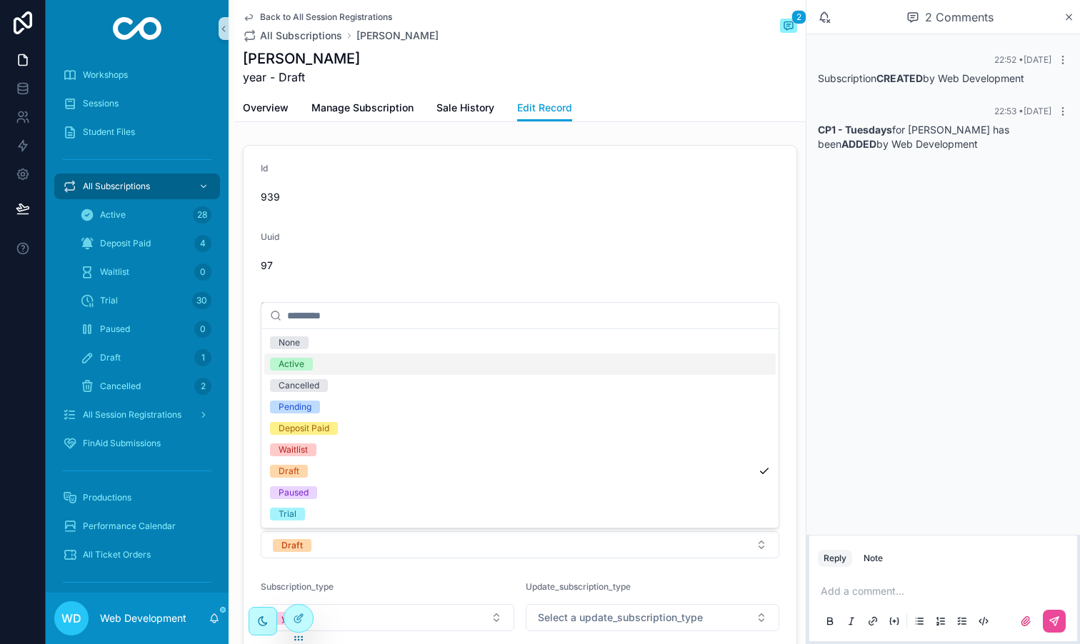
click at [309, 366] on span "Active" at bounding box center [291, 364] width 43 height 13
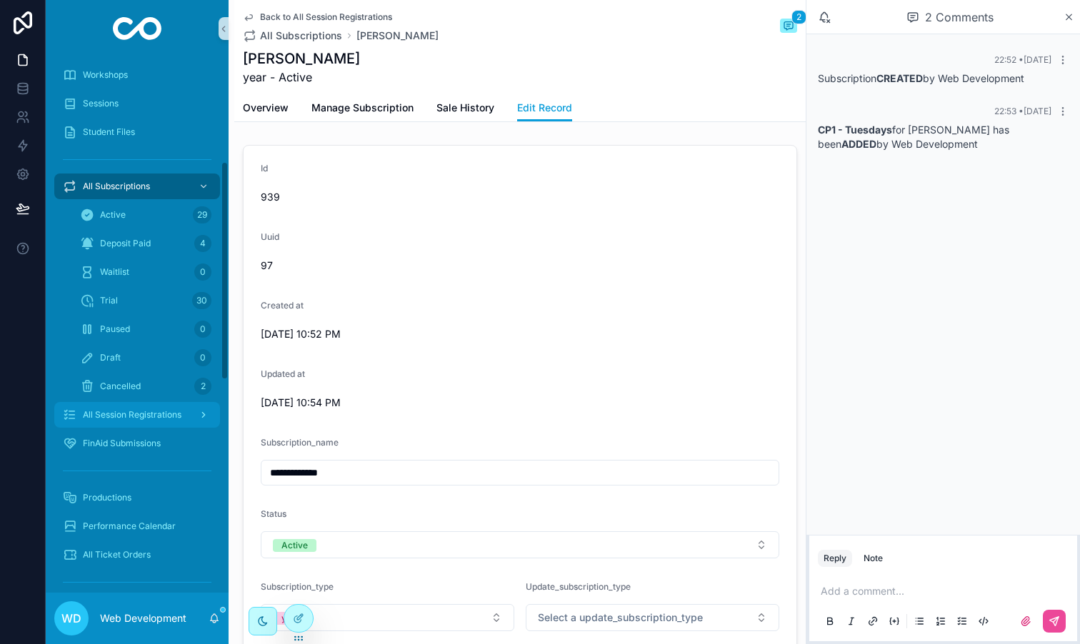
click at [141, 417] on span "All Session Registrations" at bounding box center [132, 414] width 99 height 11
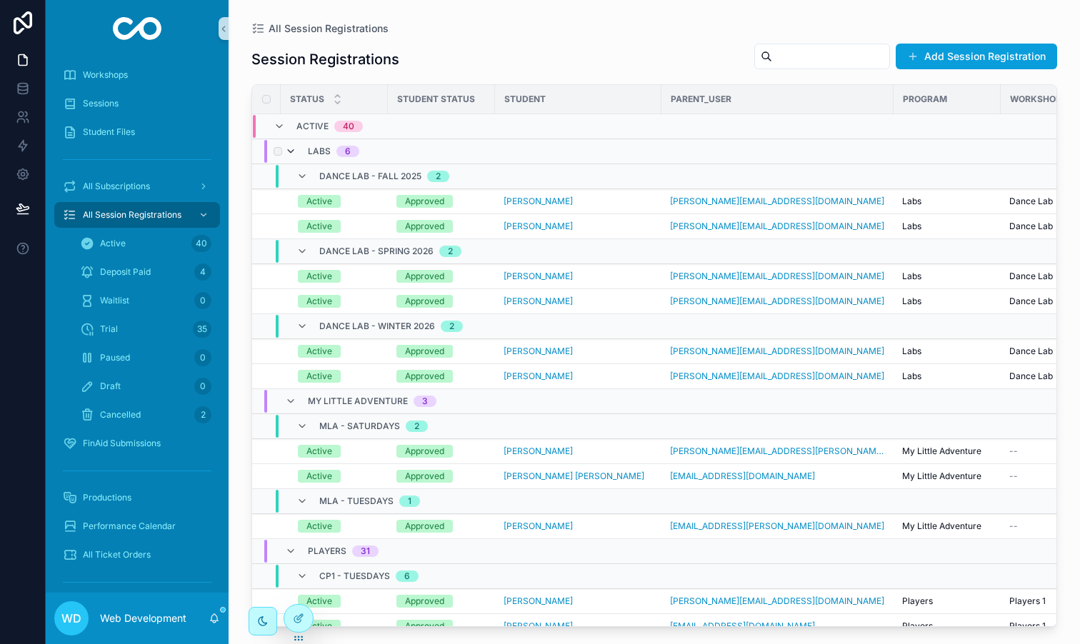
click at [287, 148] on icon "scrollable content" at bounding box center [290, 151] width 11 height 11
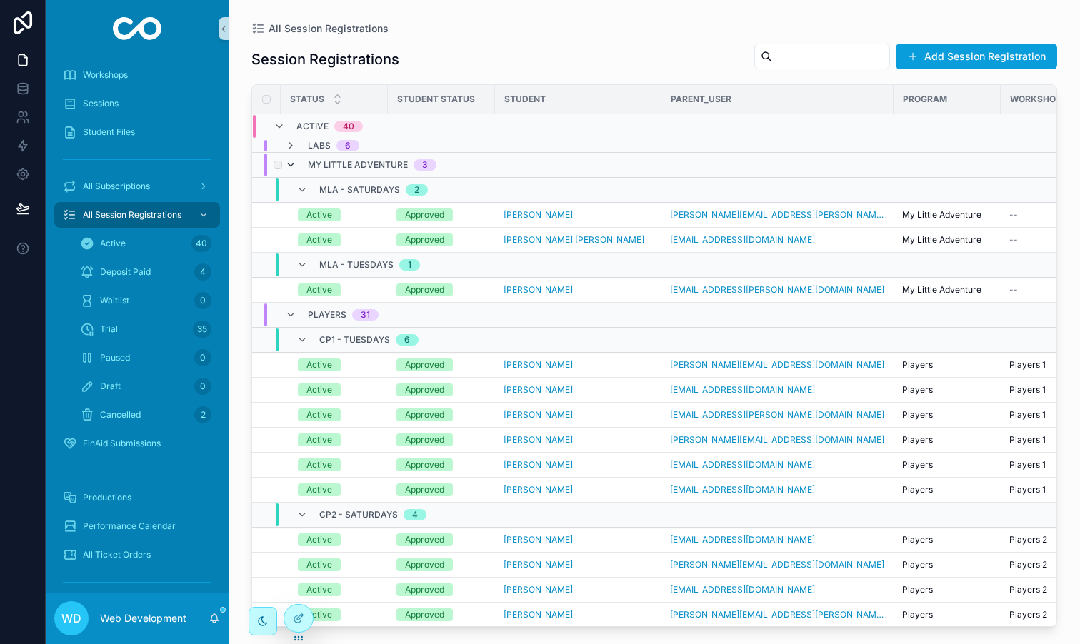
click at [292, 164] on icon "scrollable content" at bounding box center [290, 164] width 11 height 11
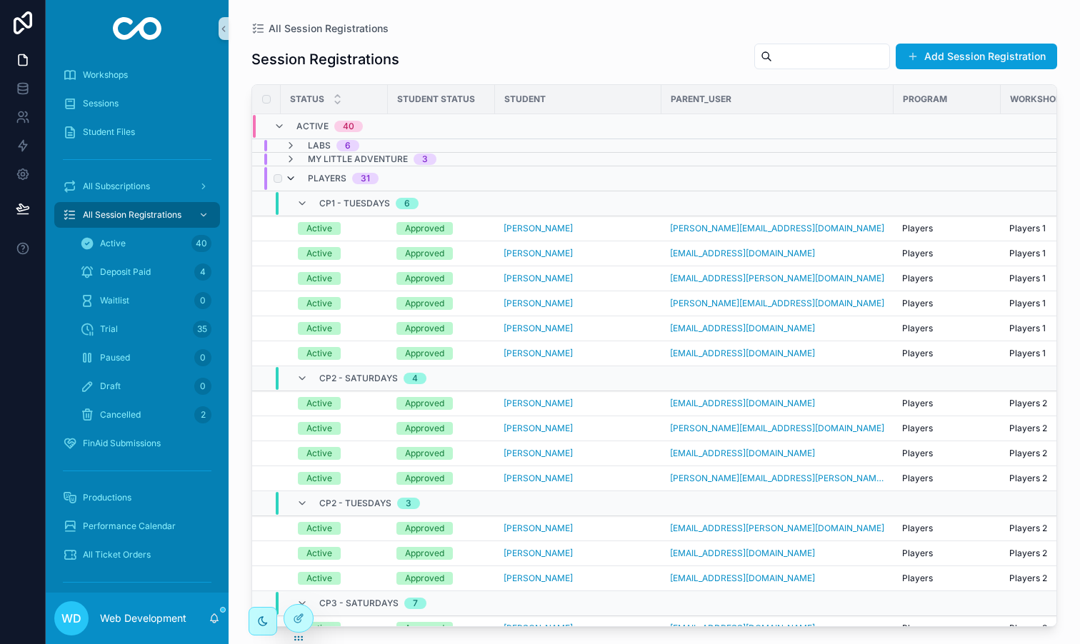
click at [294, 178] on icon "scrollable content" at bounding box center [290, 178] width 11 height 11
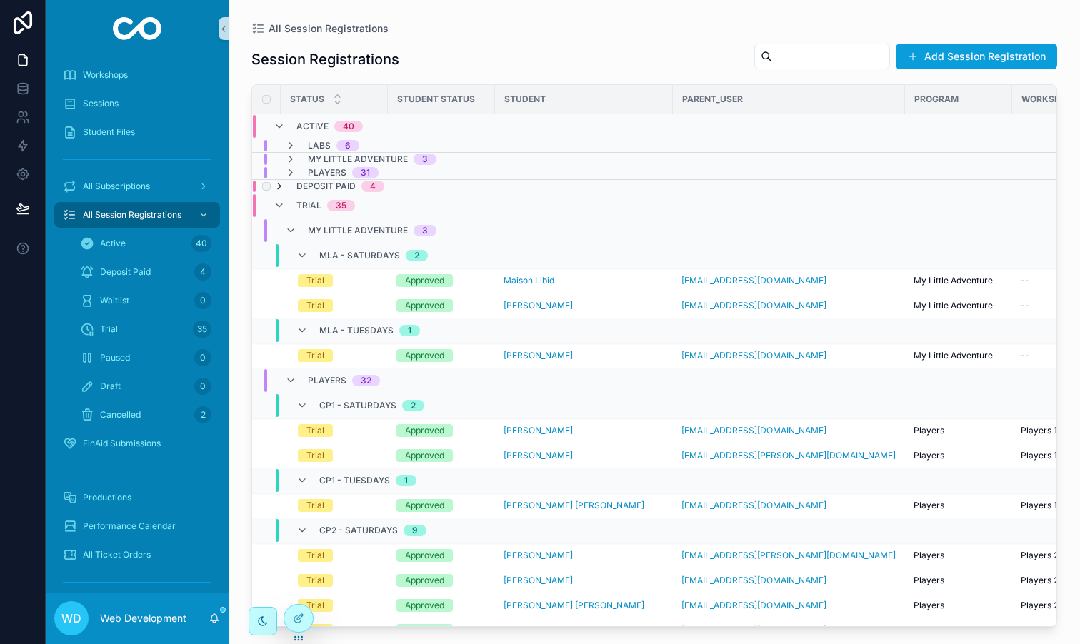
click at [280, 189] on icon "scrollable content" at bounding box center [278, 186] width 11 height 11
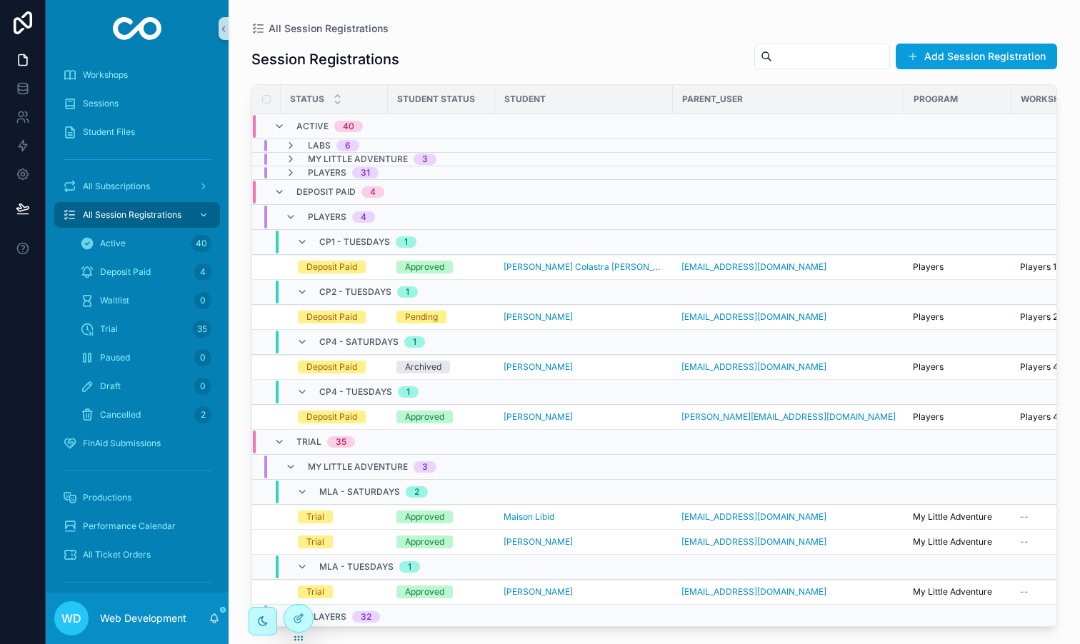
click at [280, 189] on icon "scrollable content" at bounding box center [278, 191] width 11 height 11
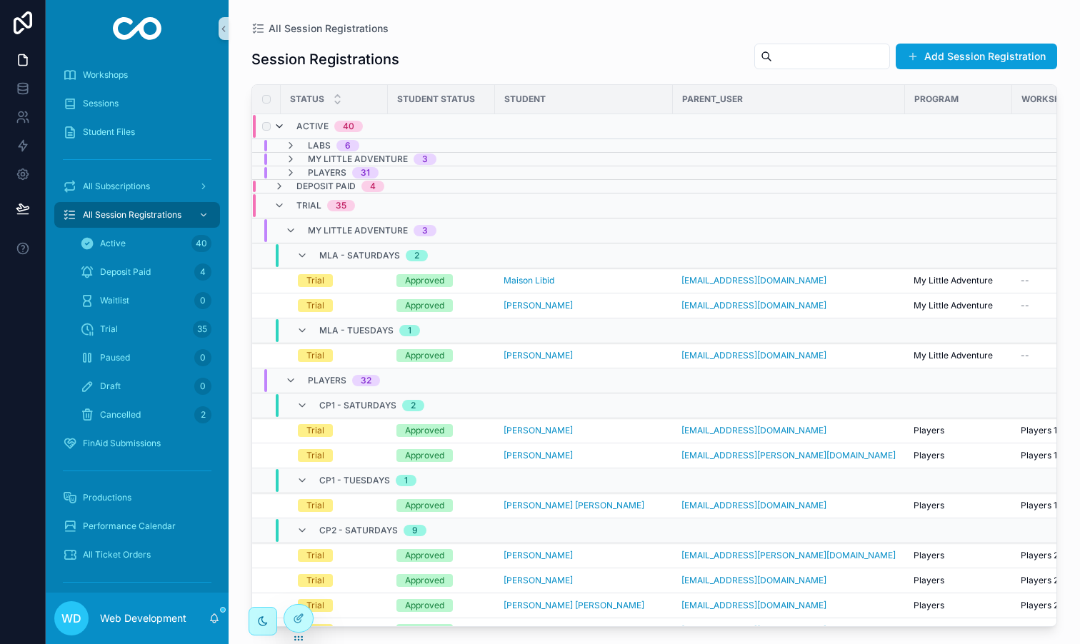
click at [276, 125] on icon "scrollable content" at bounding box center [278, 126] width 11 height 11
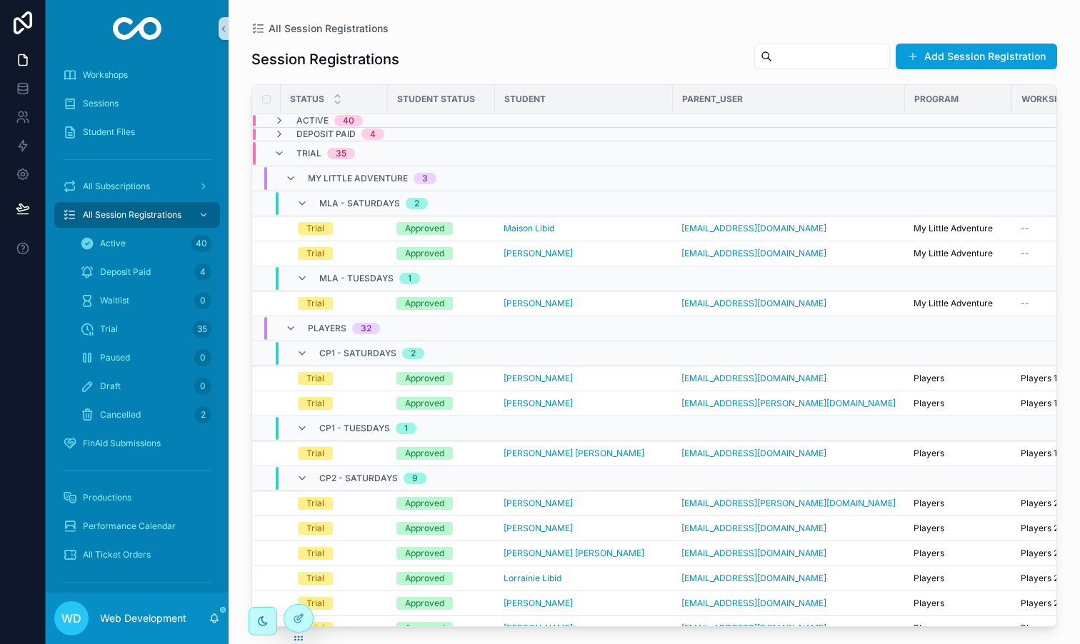
click at [276, 125] on icon "scrollable content" at bounding box center [278, 120] width 11 height 11
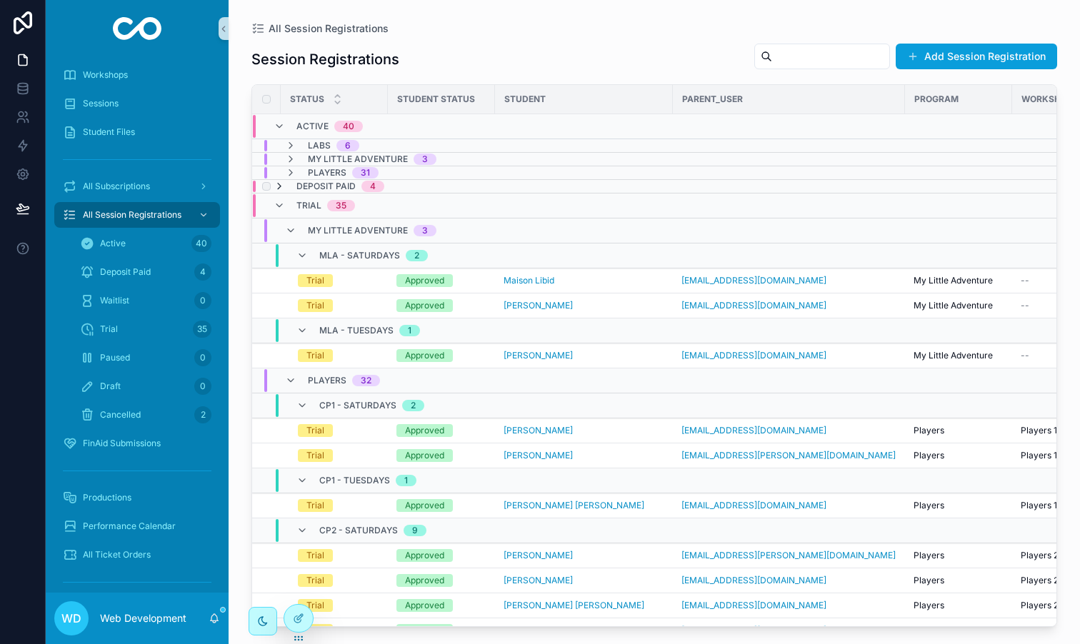
click at [278, 186] on icon "scrollable content" at bounding box center [278, 186] width 11 height 11
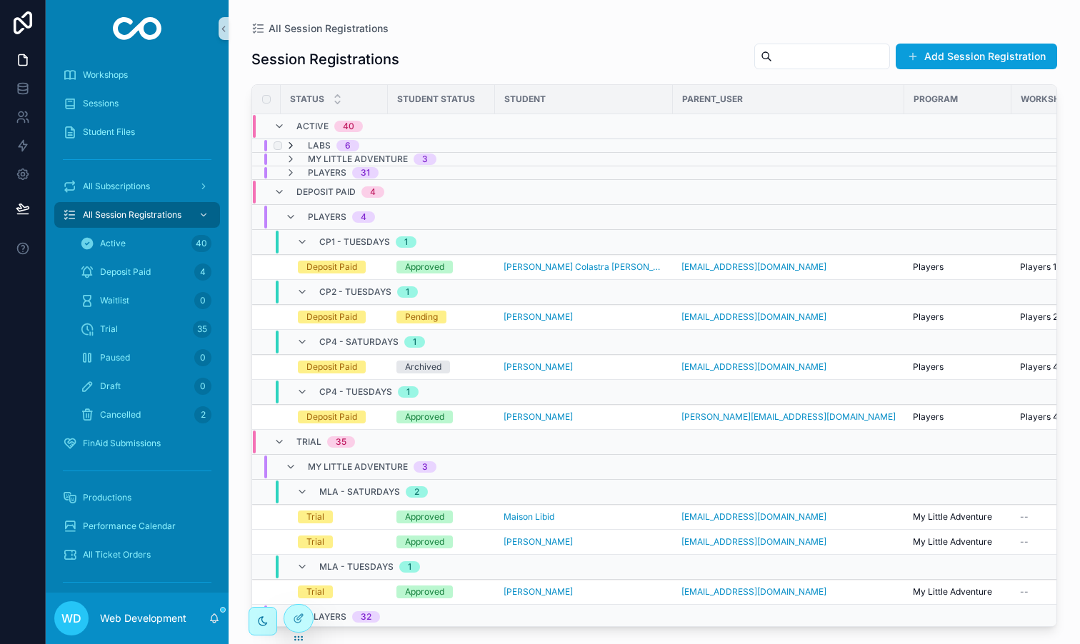
click at [290, 149] on icon "scrollable content" at bounding box center [290, 145] width 11 height 11
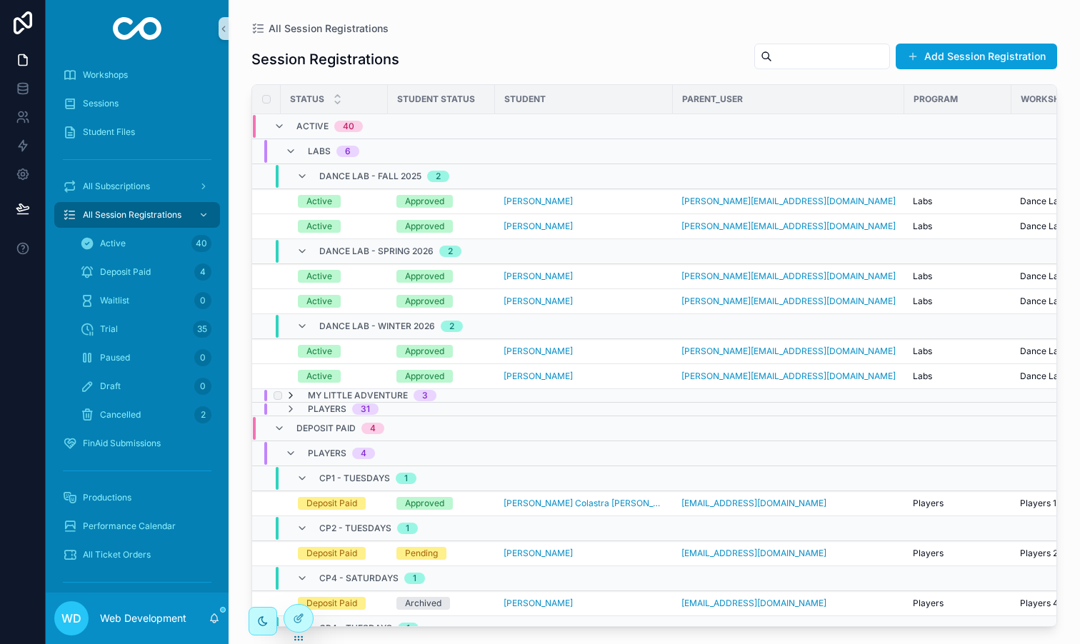
click at [295, 393] on icon "scrollable content" at bounding box center [290, 395] width 11 height 11
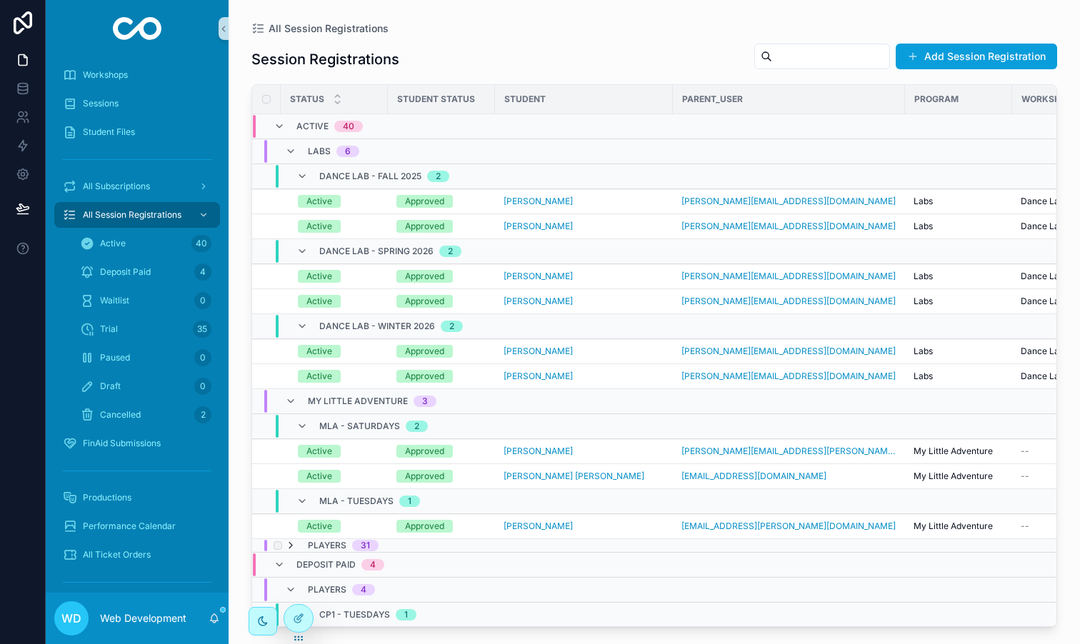
click at [290, 542] on icon "scrollable content" at bounding box center [290, 545] width 11 height 11
